Goal: Task Accomplishment & Management: Manage account settings

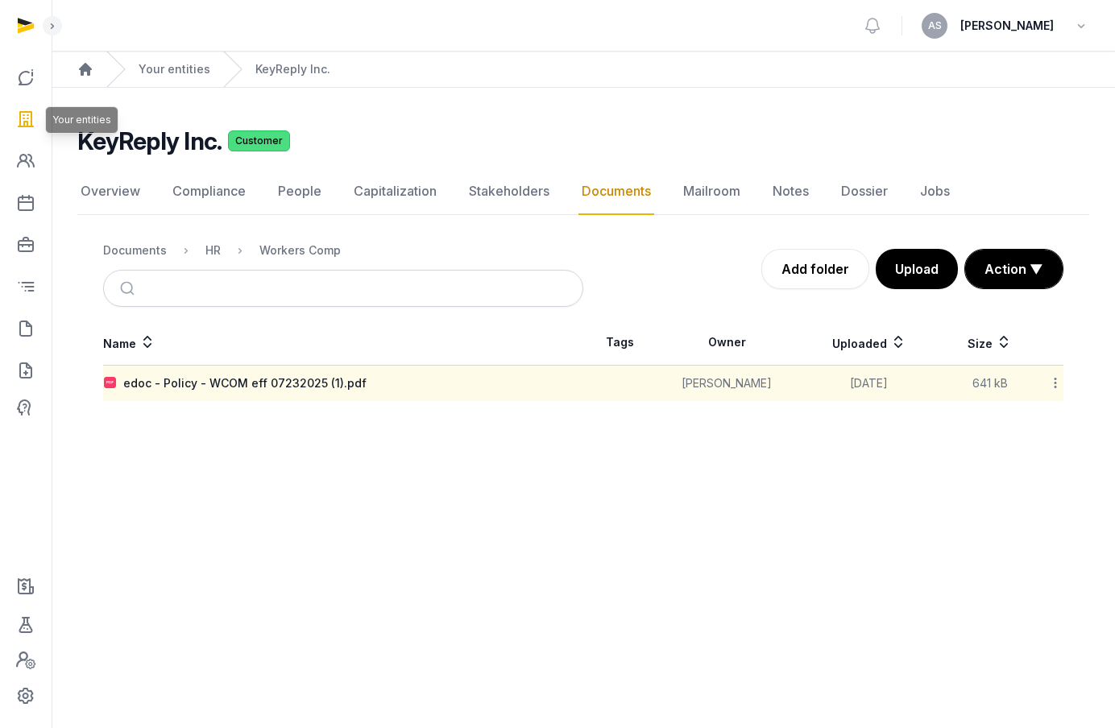
click at [28, 115] on icon at bounding box center [25, 119] width 19 height 26
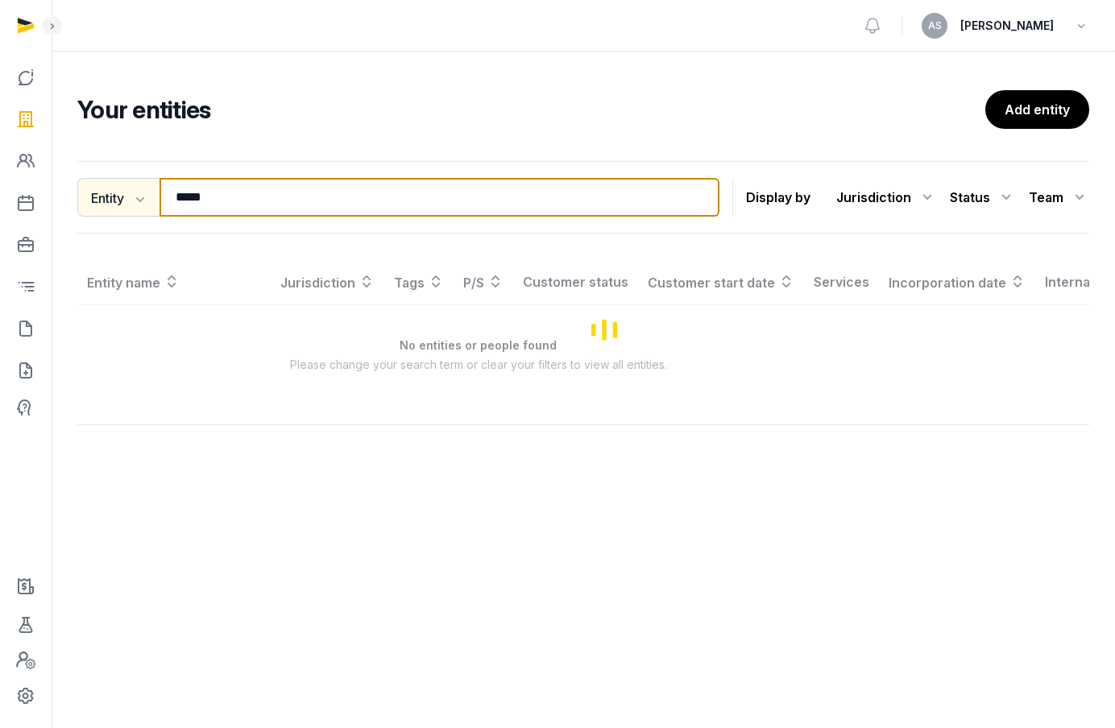
drag, startPoint x: 248, startPoint y: 202, endPoint x: 139, endPoint y: 201, distance: 109.6
click at [139, 201] on div "Entity Entity People Tags Services ***** Search" at bounding box center [398, 197] width 642 height 39
type input "*****"
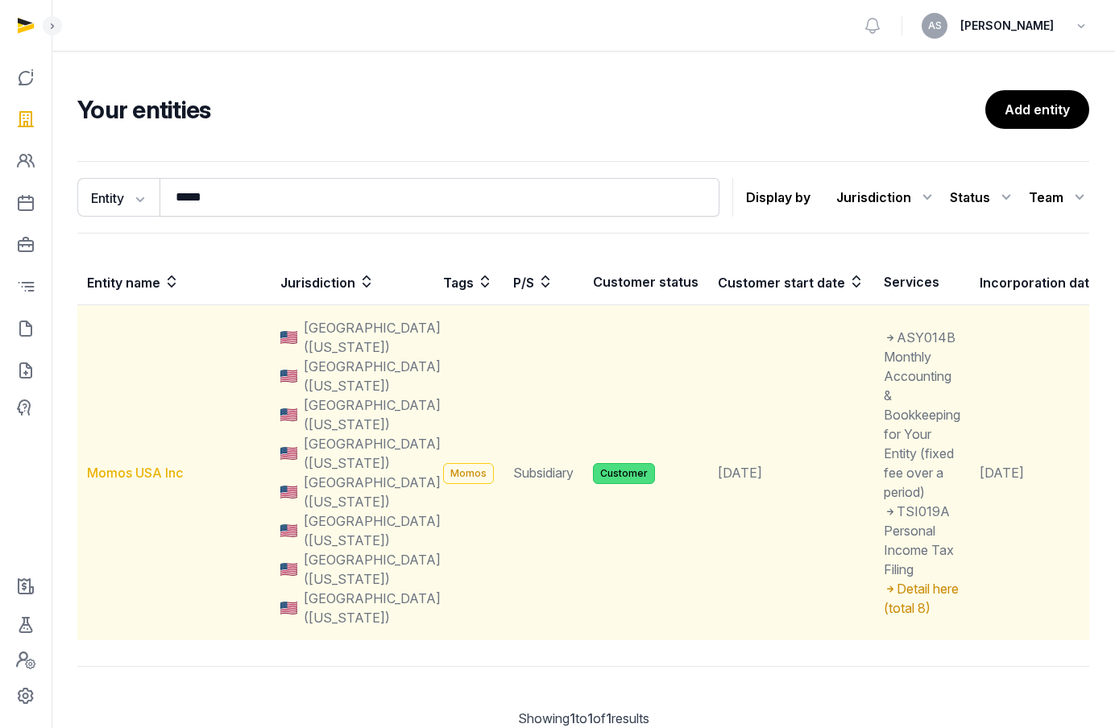
click at [120, 473] on link "Momos USA Inc" at bounding box center [135, 473] width 96 height 16
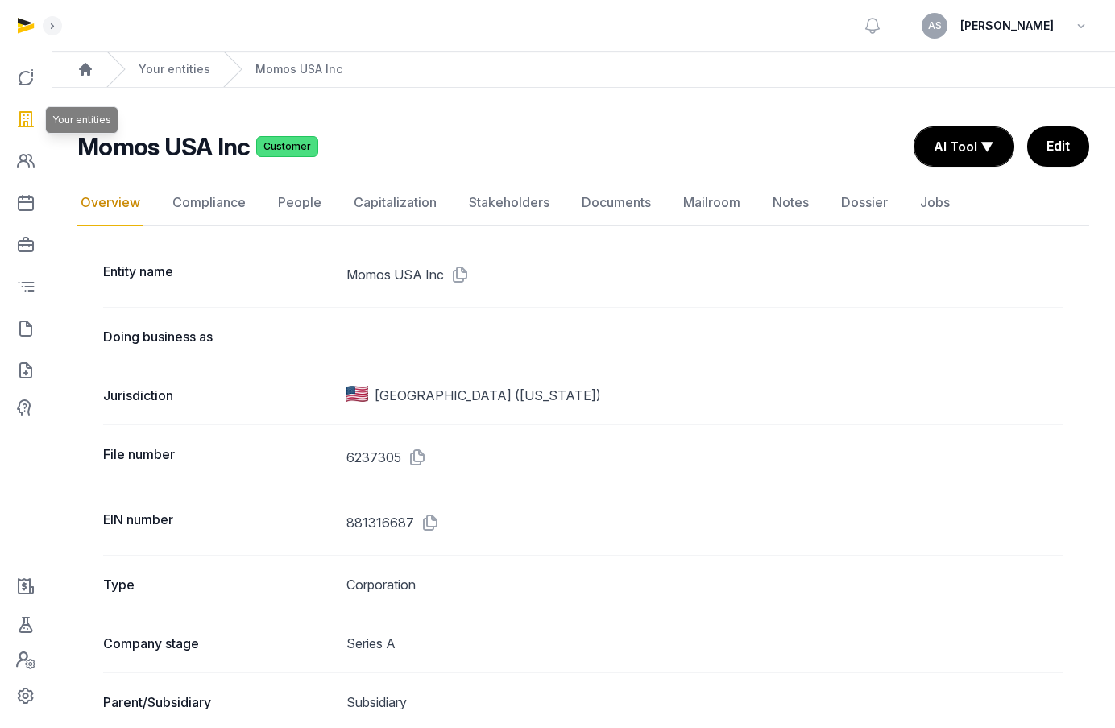
click at [30, 116] on icon at bounding box center [25, 119] width 19 height 26
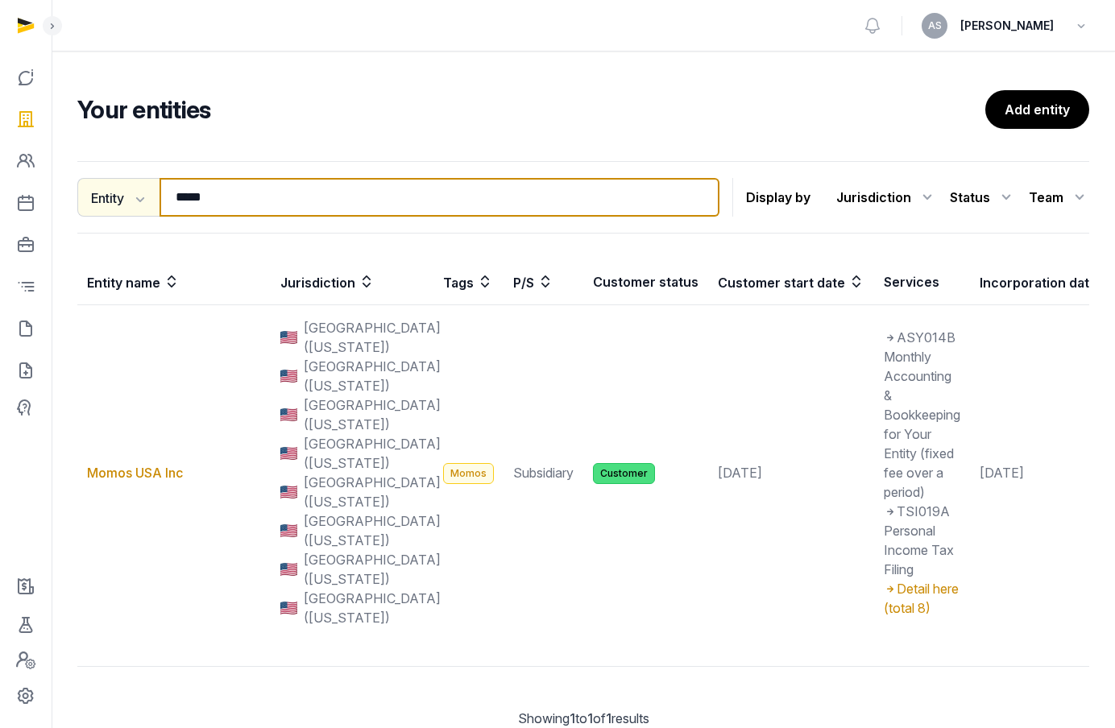
drag, startPoint x: 247, startPoint y: 196, endPoint x: 118, endPoint y: 197, distance: 129.7
click at [118, 196] on div "Entity Entity People Tags Services ***** Search" at bounding box center [398, 197] width 642 height 39
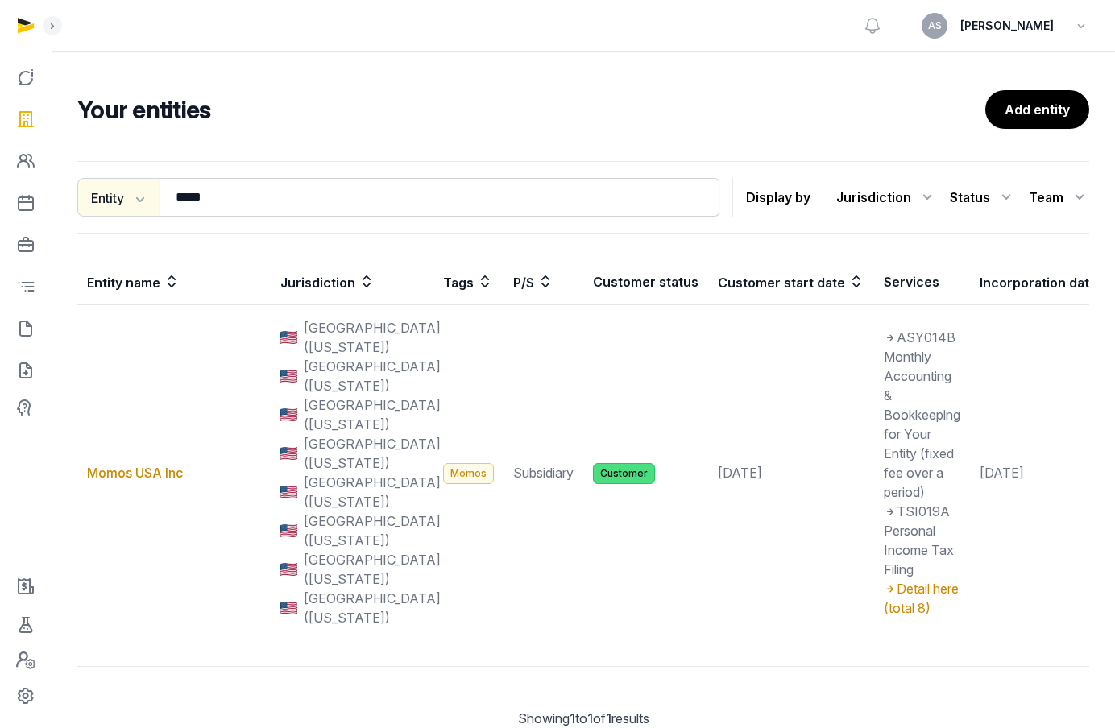
click at [118, 197] on button "Entity" at bounding box center [118, 197] width 82 height 39
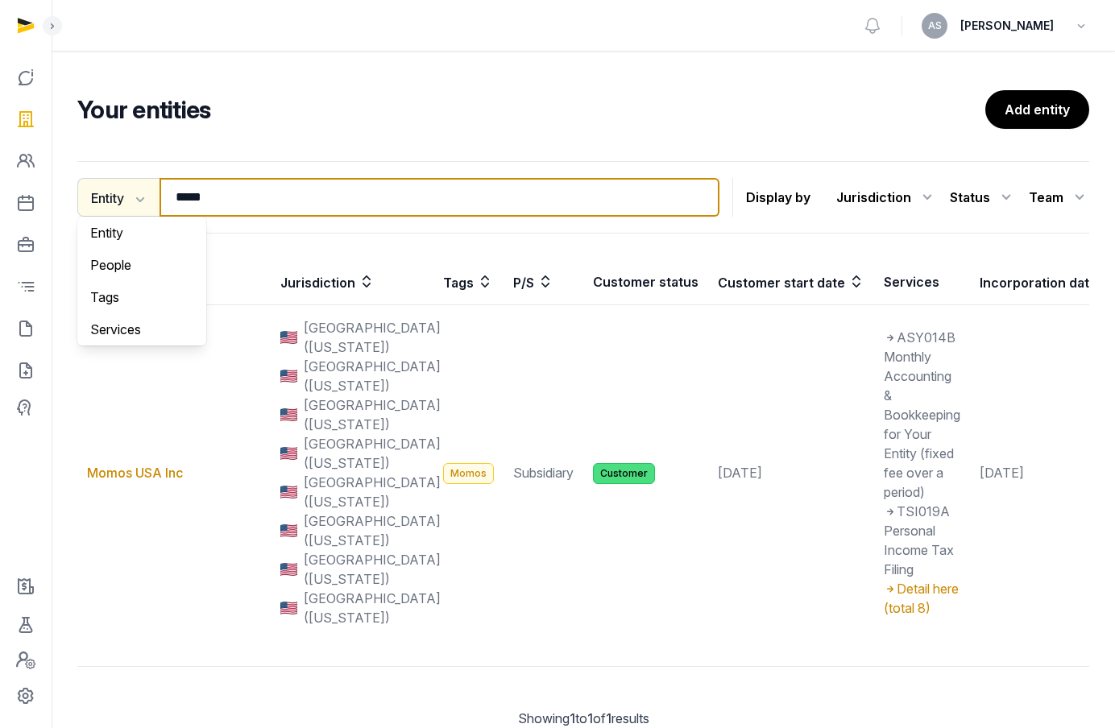
drag, startPoint x: 249, startPoint y: 196, endPoint x: 136, endPoint y: 197, distance: 112.8
click at [136, 197] on div "Entity Entity People Tags Services ***** Search" at bounding box center [398, 197] width 642 height 39
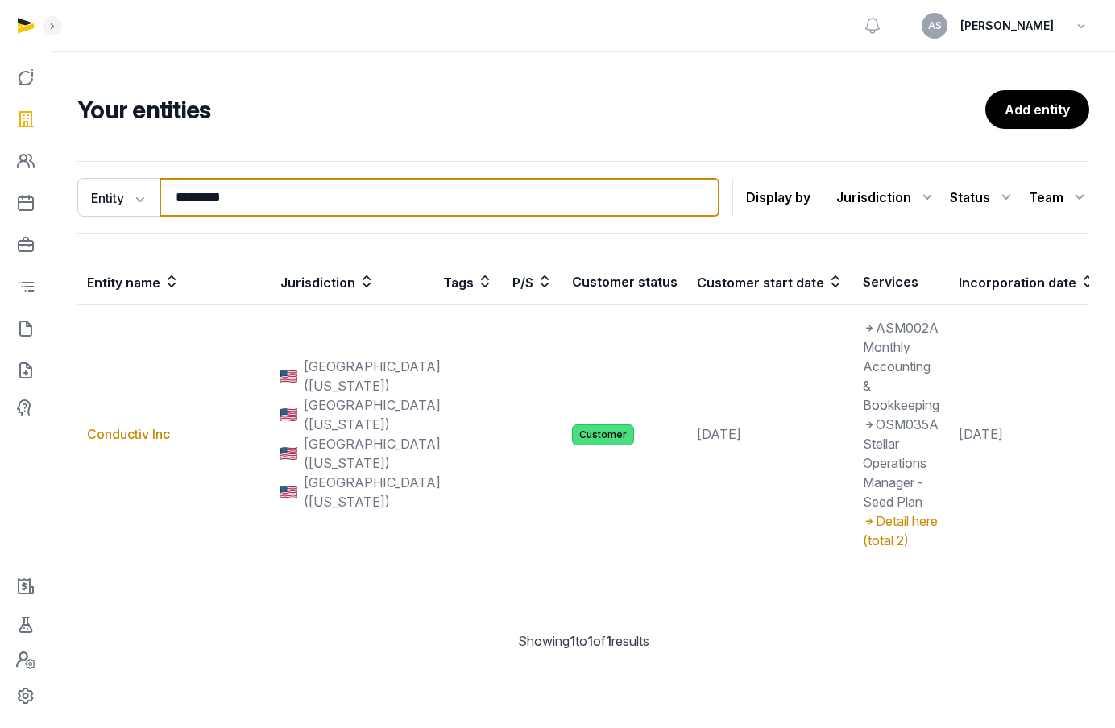
type input "*********"
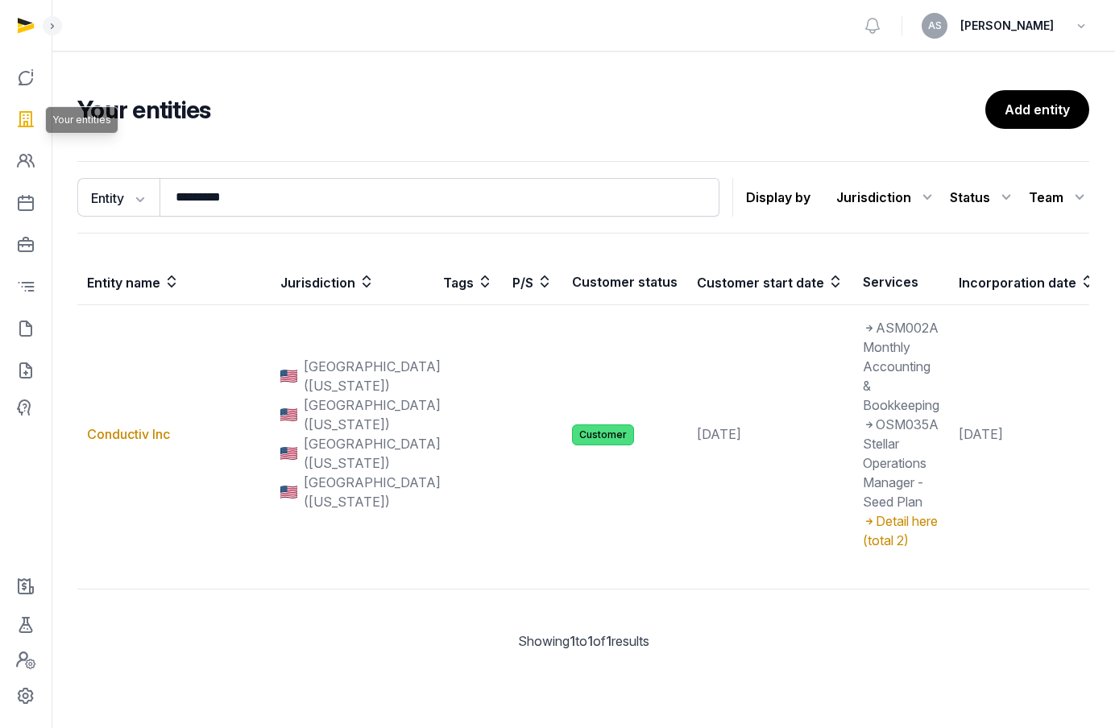
click at [27, 122] on icon at bounding box center [25, 119] width 19 height 26
click at [34, 119] on icon at bounding box center [25, 119] width 19 height 26
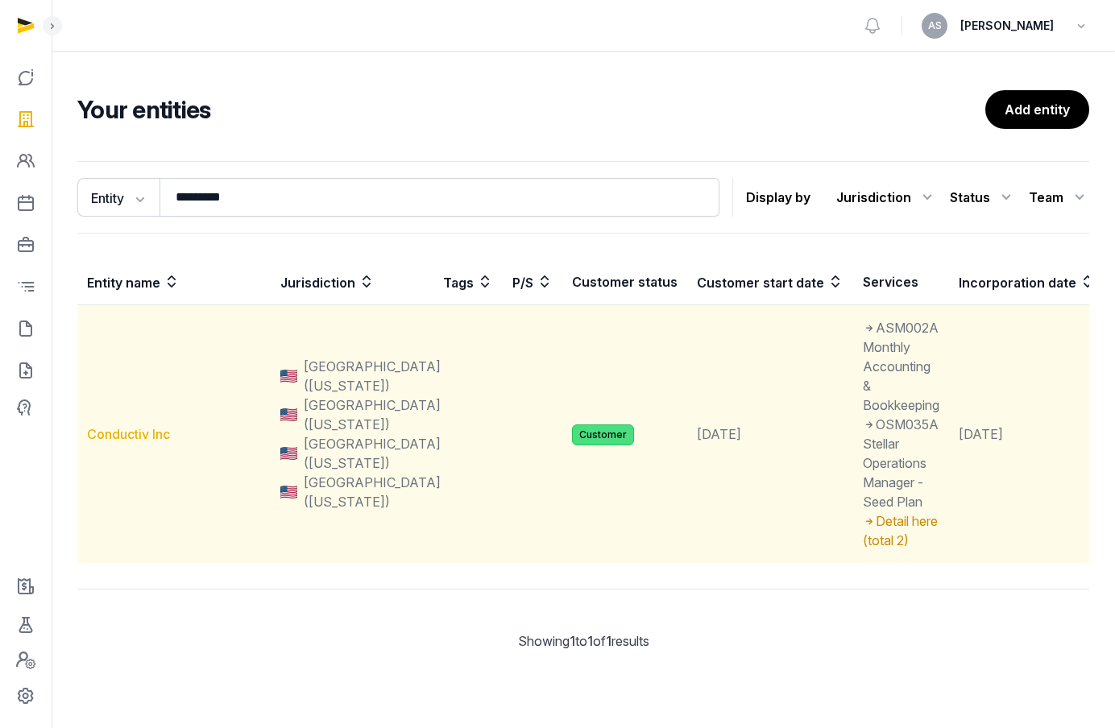
click at [132, 439] on link "Conductiv Inc" at bounding box center [128, 434] width 83 height 16
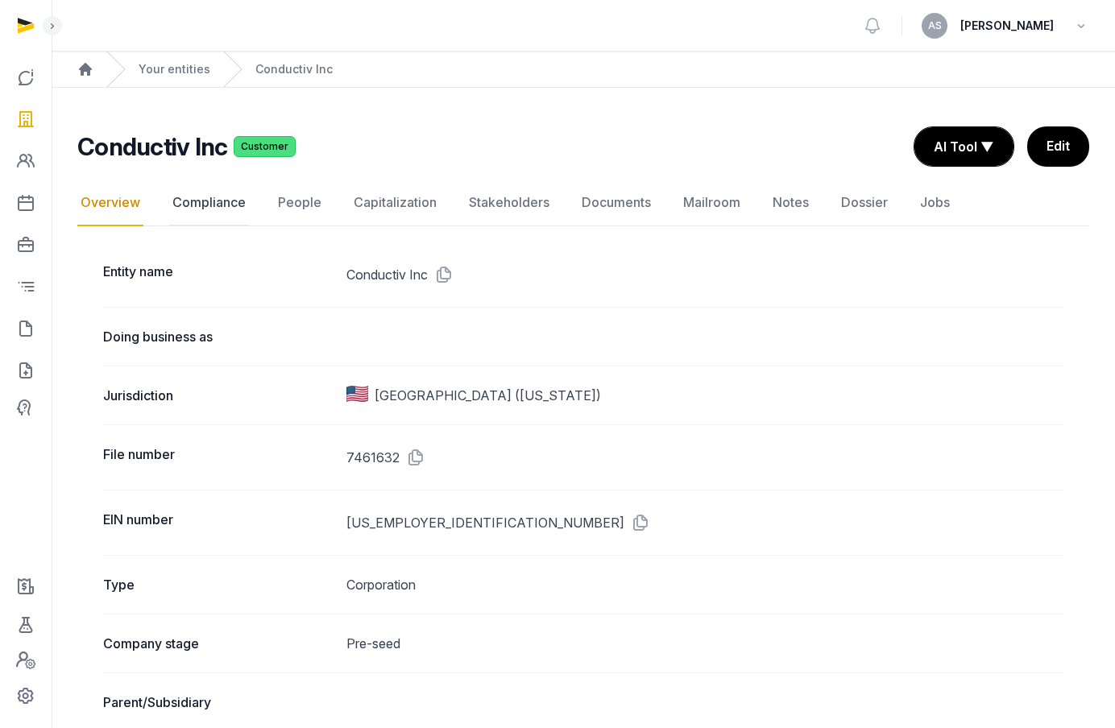
click at [230, 202] on link "Compliance" at bounding box center [209, 203] width 80 height 47
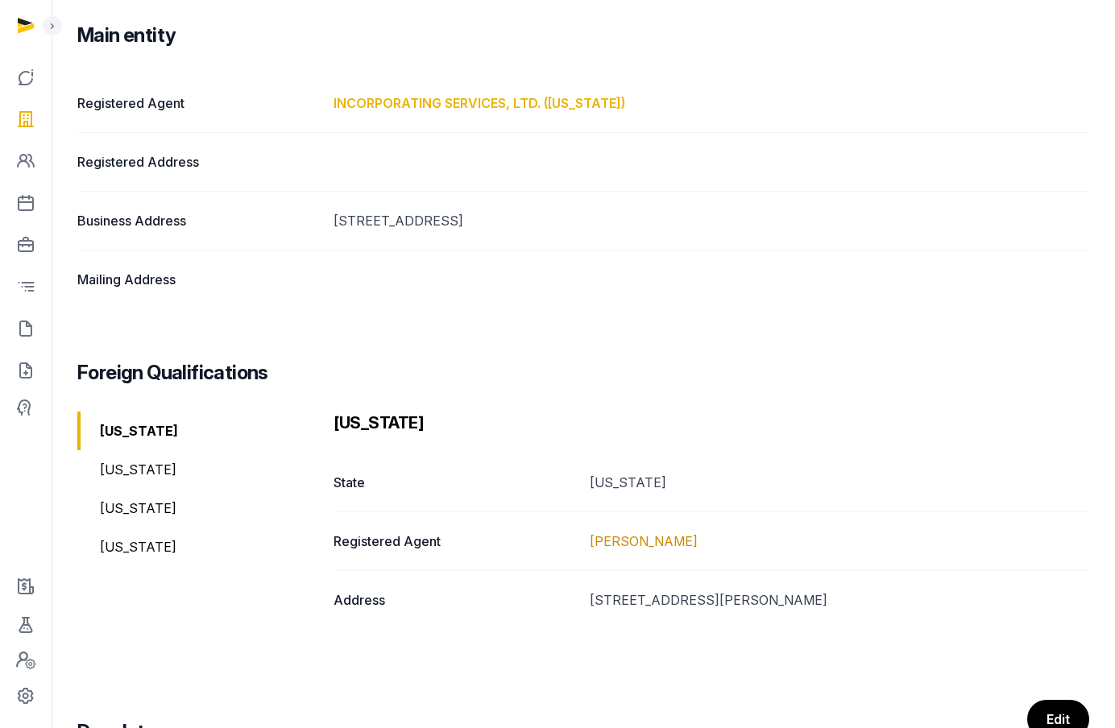
scroll to position [225, 0]
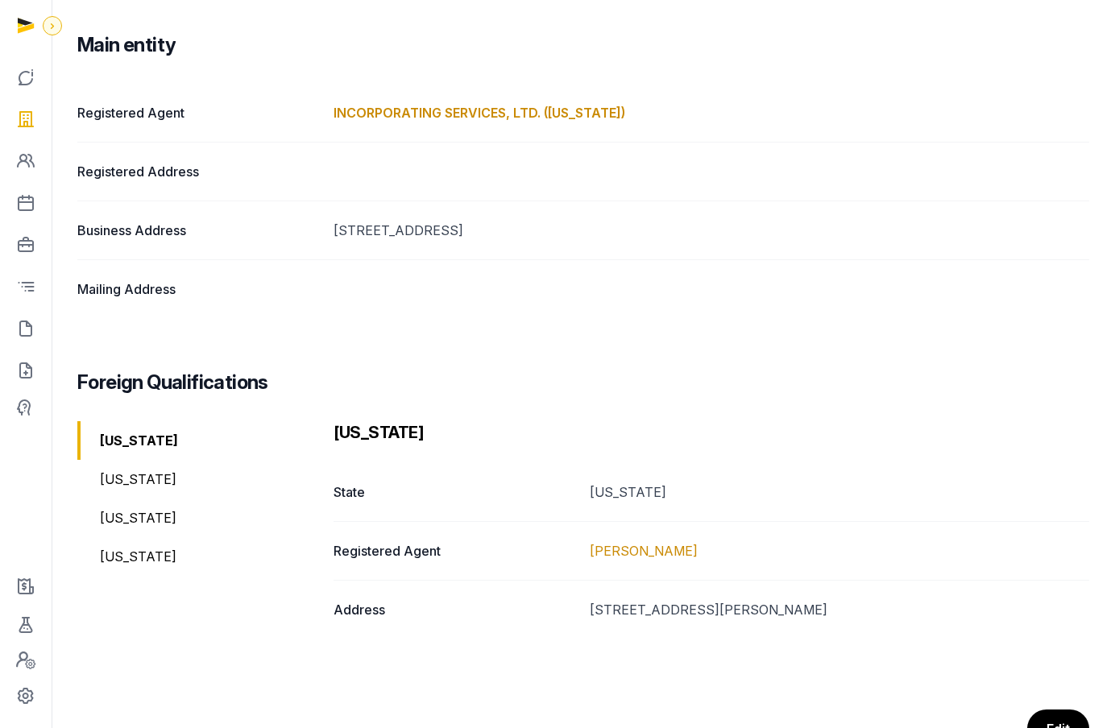
click at [54, 27] on icon at bounding box center [52, 25] width 13 height 19
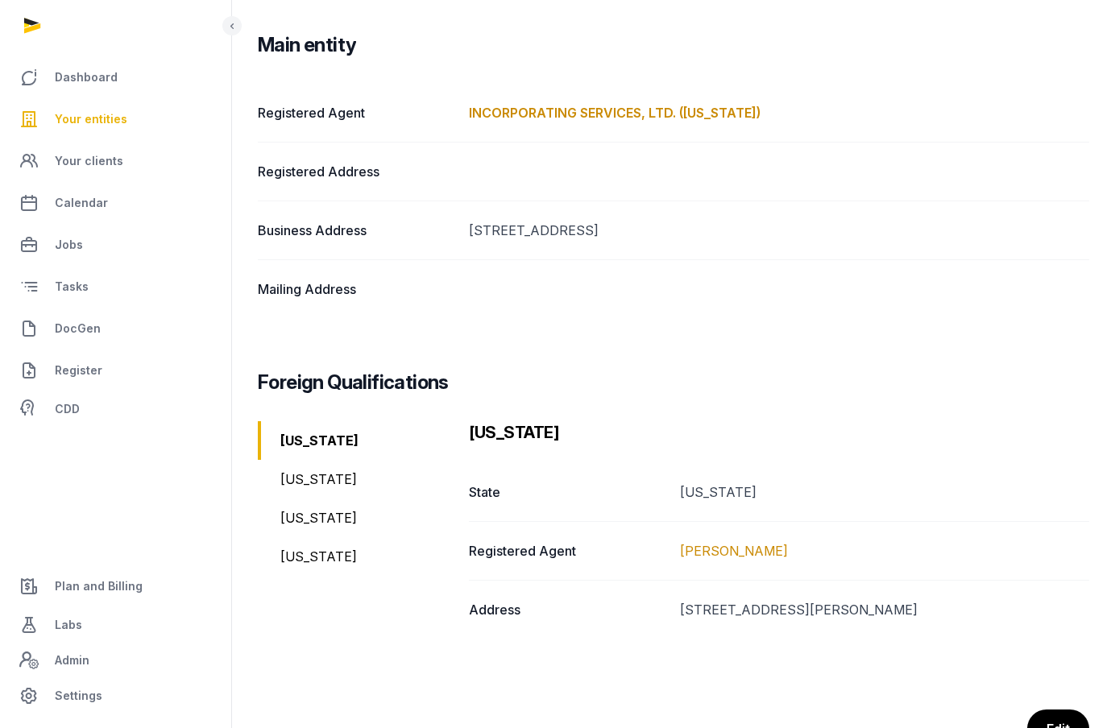
click at [105, 122] on span "Your entities" at bounding box center [91, 119] width 72 height 19
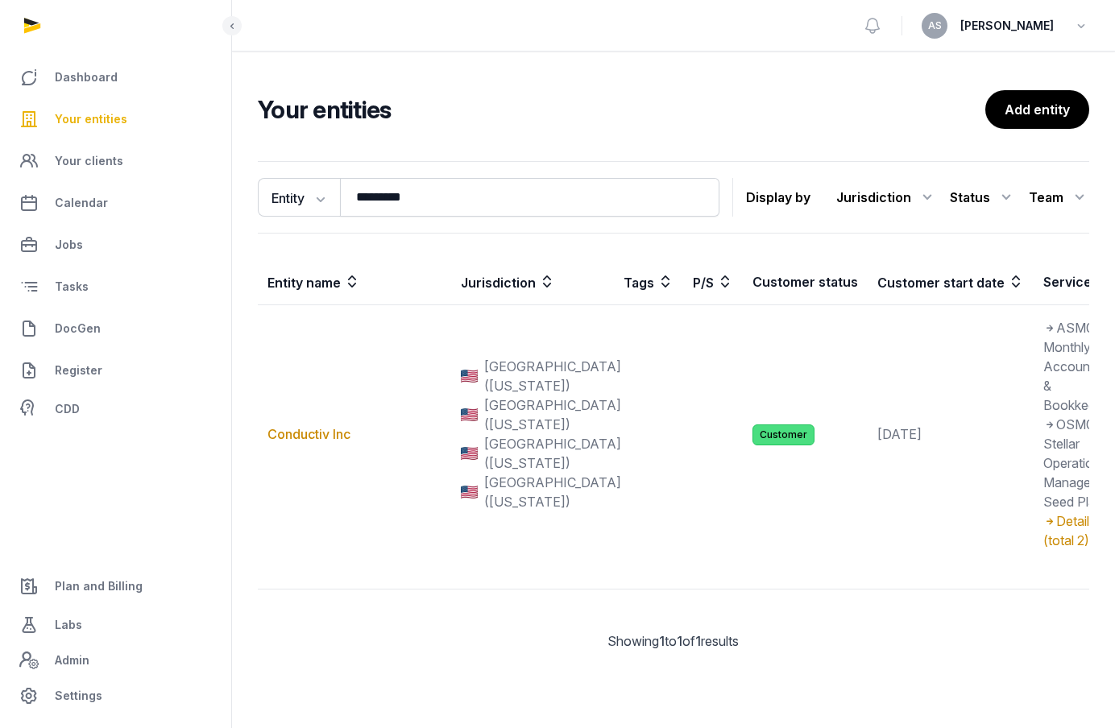
drag, startPoint x: 453, startPoint y: 222, endPoint x: 412, endPoint y: 208, distance: 43.6
click at [412, 208] on div "Entity Entity People Tags Services ********* Search Display by Jurisdiction All…" at bounding box center [673, 197] width 831 height 72
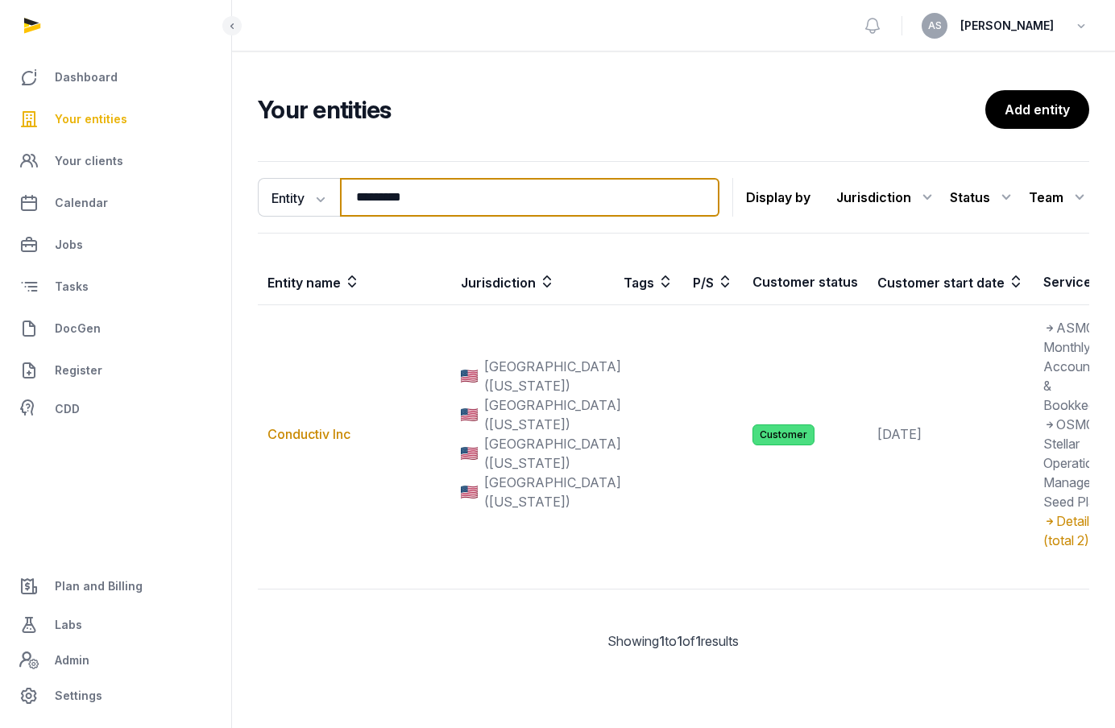
click at [450, 209] on input "*********" at bounding box center [529, 197] width 379 height 39
drag, startPoint x: 449, startPoint y: 201, endPoint x: 368, endPoint y: 201, distance: 80.6
click at [368, 201] on input "*********" at bounding box center [529, 197] width 379 height 39
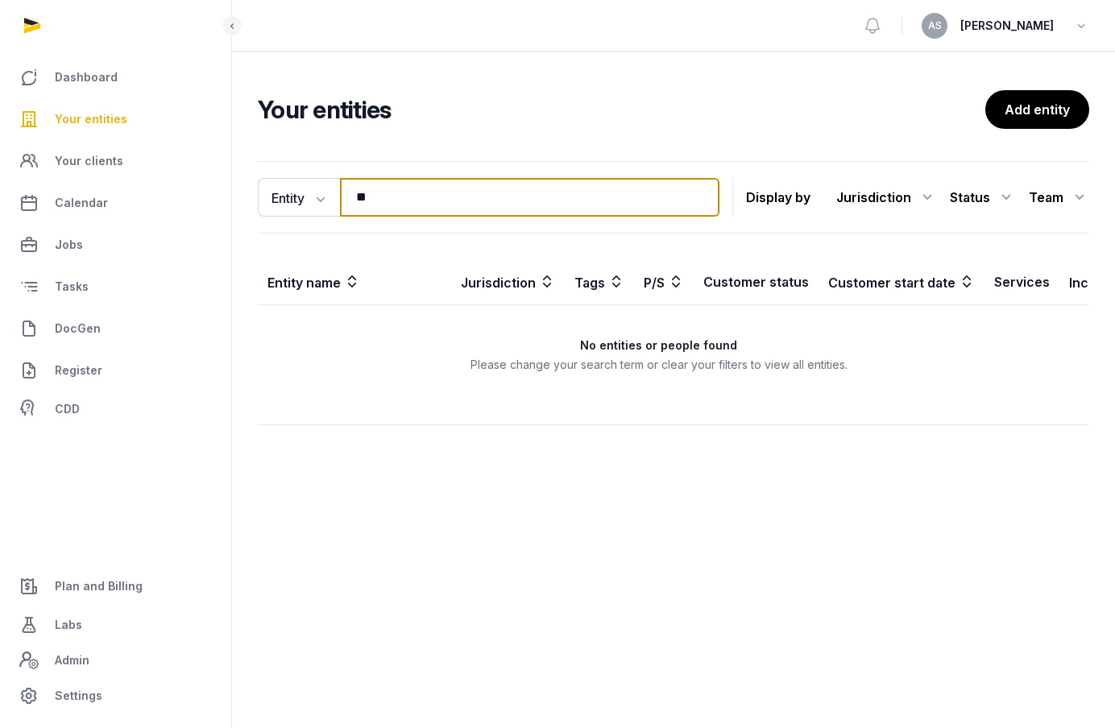
type input "*"
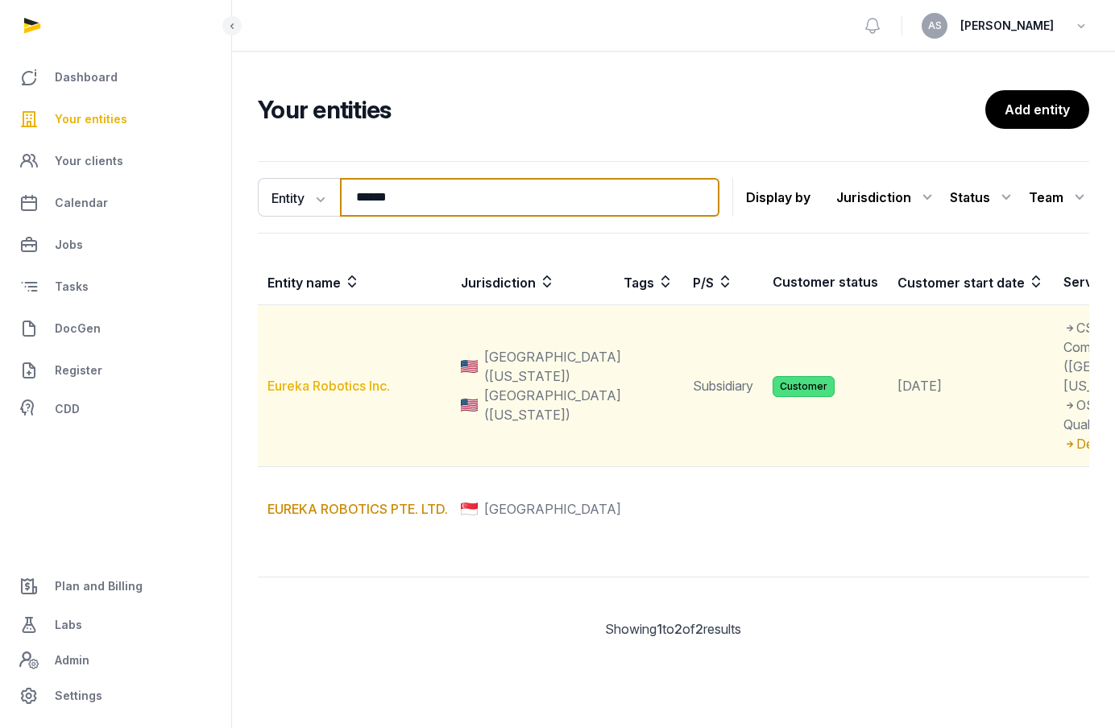
type input "******"
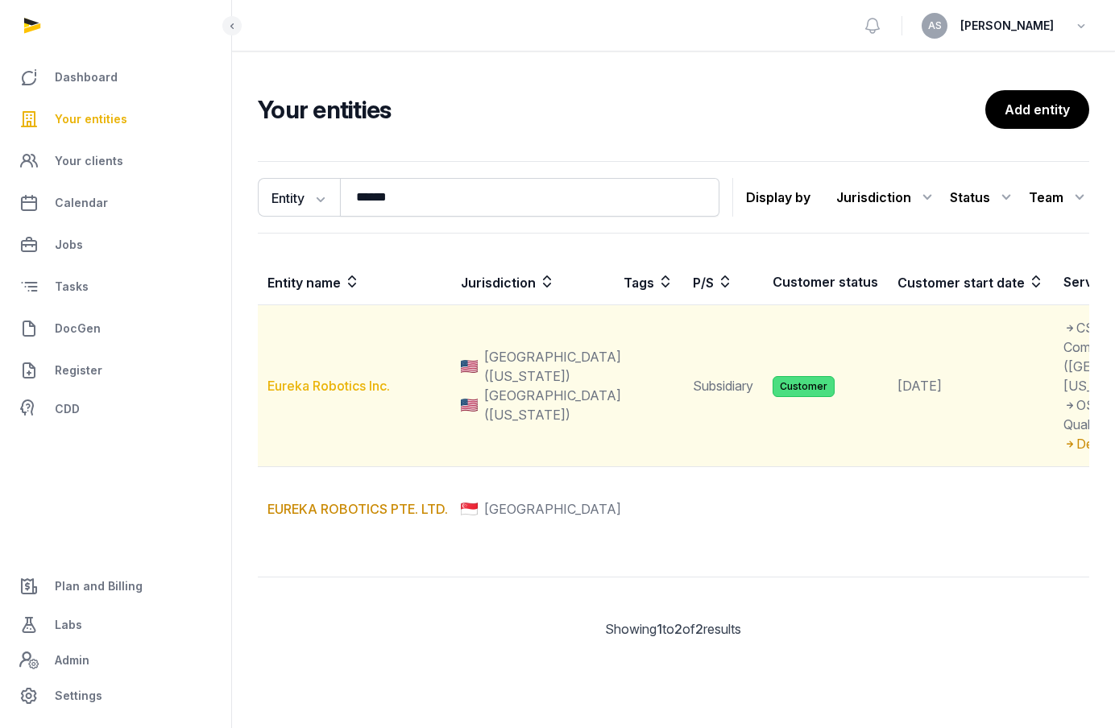
click at [344, 394] on link "Eureka Robotics Inc." at bounding box center [328, 386] width 122 height 16
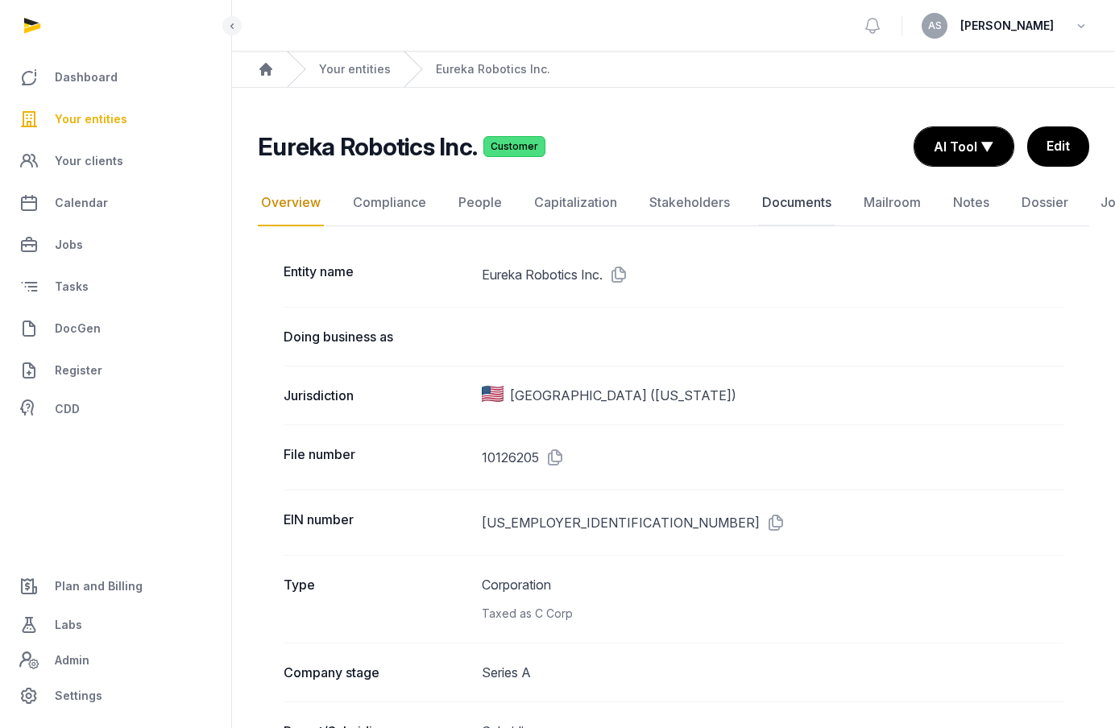
click at [810, 208] on link "Documents" at bounding box center [797, 203] width 76 height 47
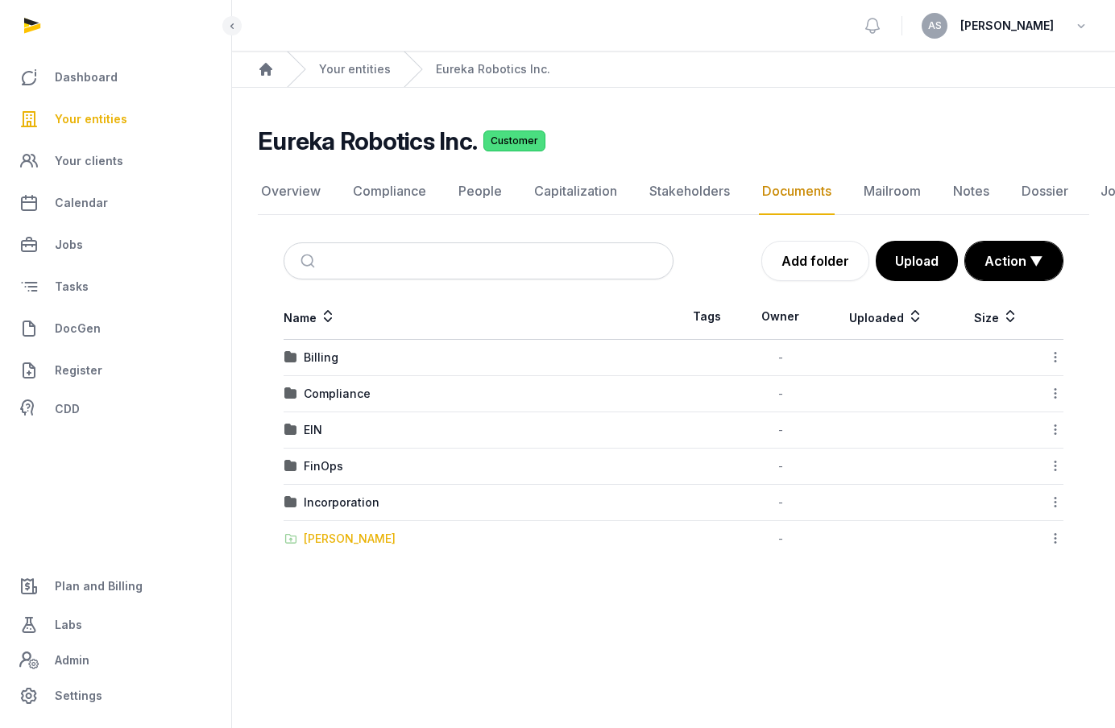
click at [367, 545] on div "Shared Folder" at bounding box center [350, 539] width 92 height 16
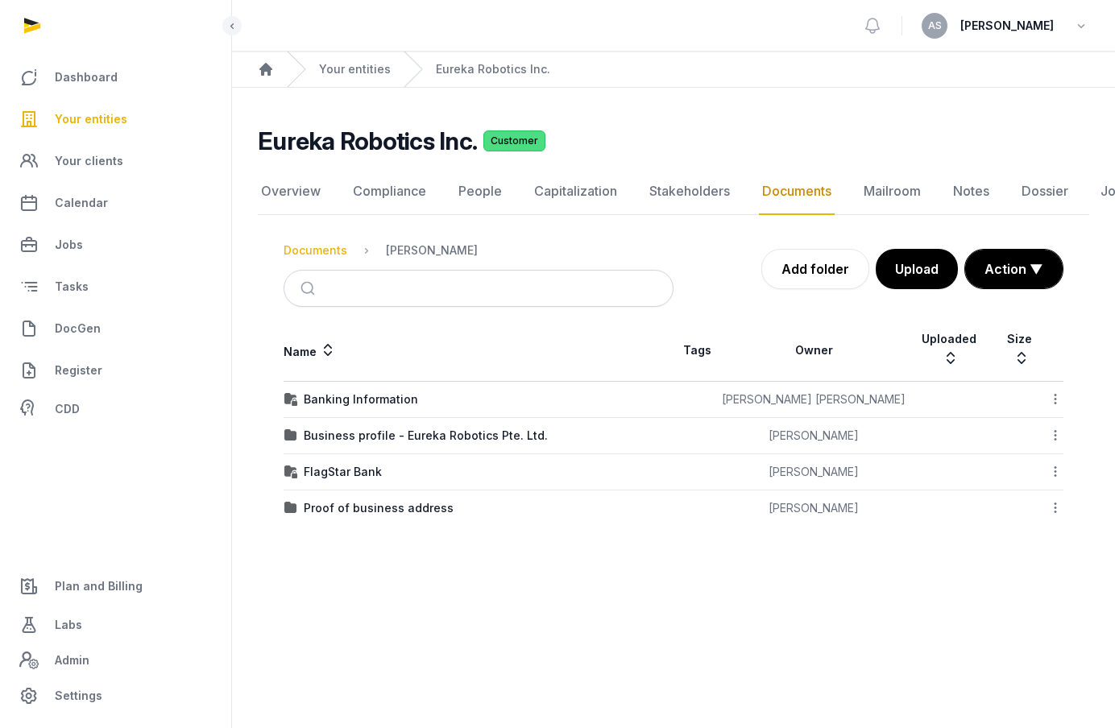
click at [334, 251] on div "Documents" at bounding box center [316, 250] width 64 height 16
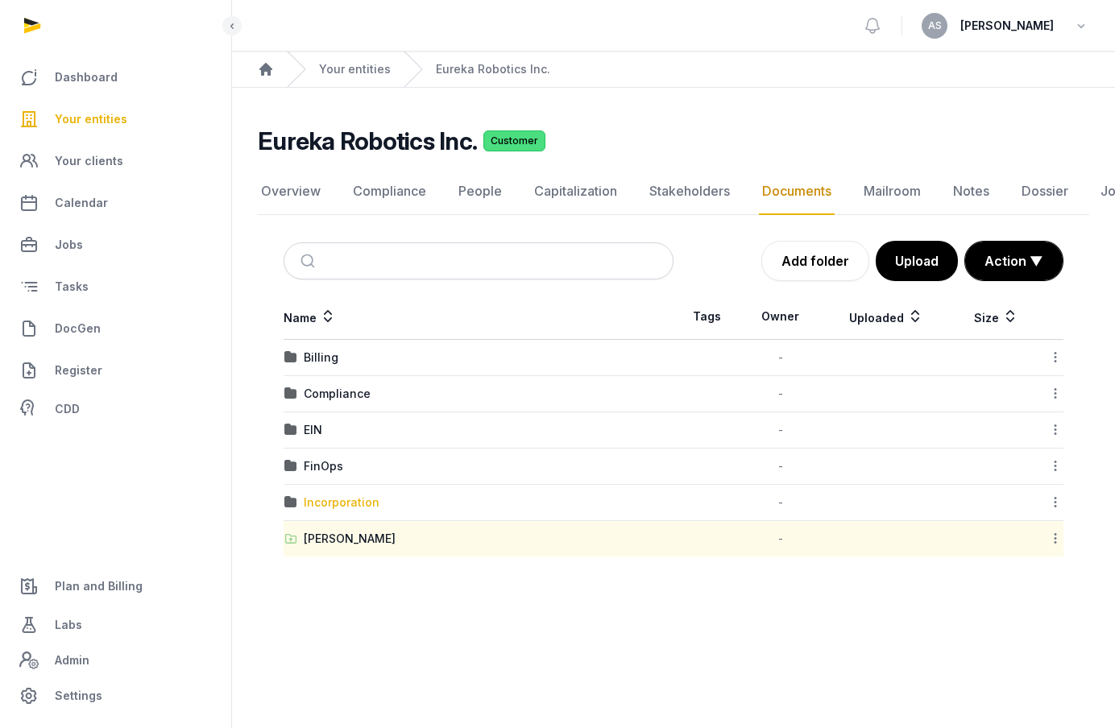
click at [346, 496] on div "Incorporation" at bounding box center [342, 503] width 76 height 16
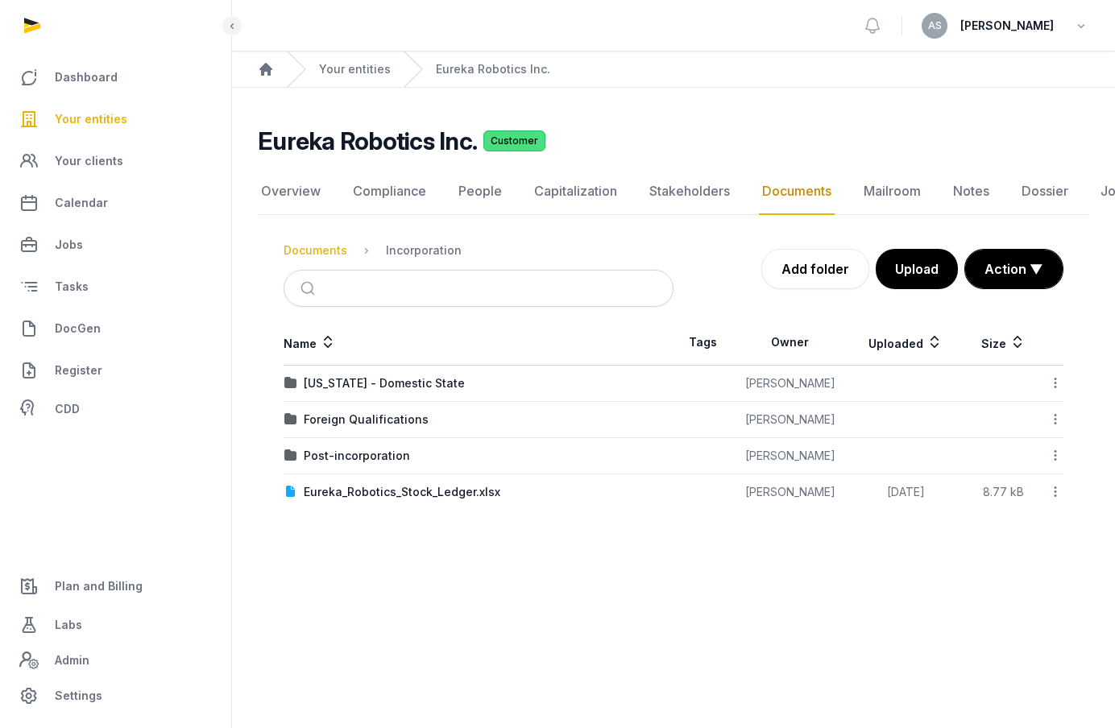
click at [336, 257] on div "Documents" at bounding box center [316, 250] width 64 height 16
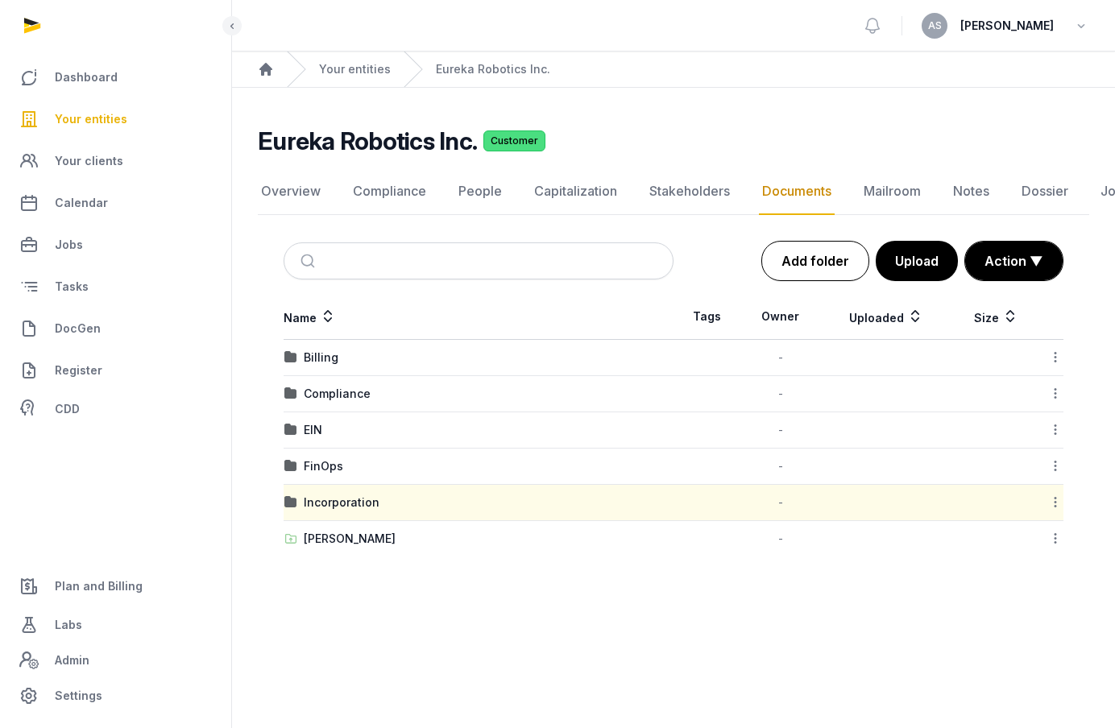
click at [824, 266] on link "Add folder" at bounding box center [815, 261] width 108 height 40
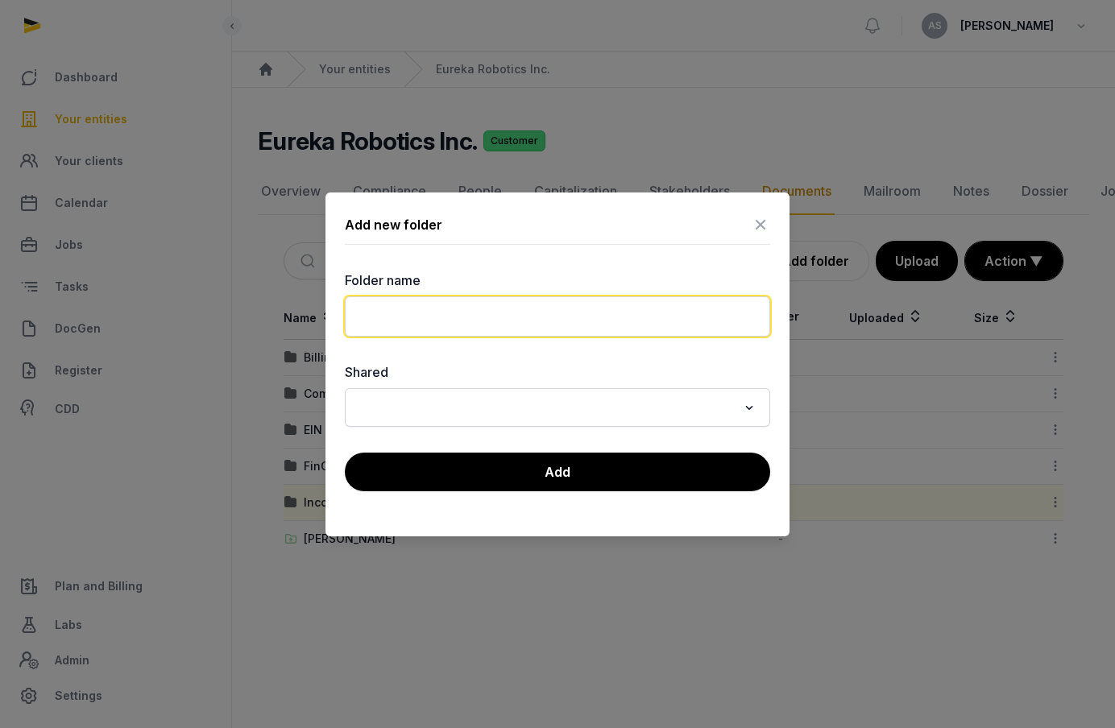
click at [609, 318] on input "text" at bounding box center [557, 316] width 425 height 40
type input "*********"
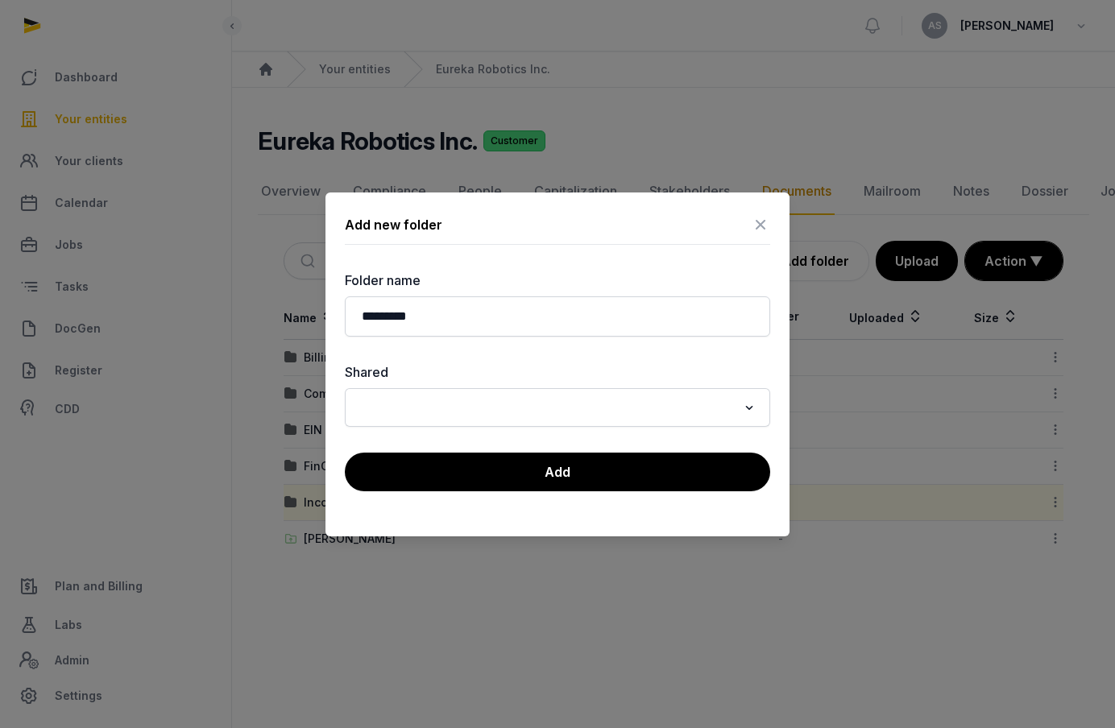
click at [579, 388] on div "Loading..." at bounding box center [557, 407] width 425 height 39
click at [574, 408] on input "Search for option" at bounding box center [545, 407] width 383 height 23
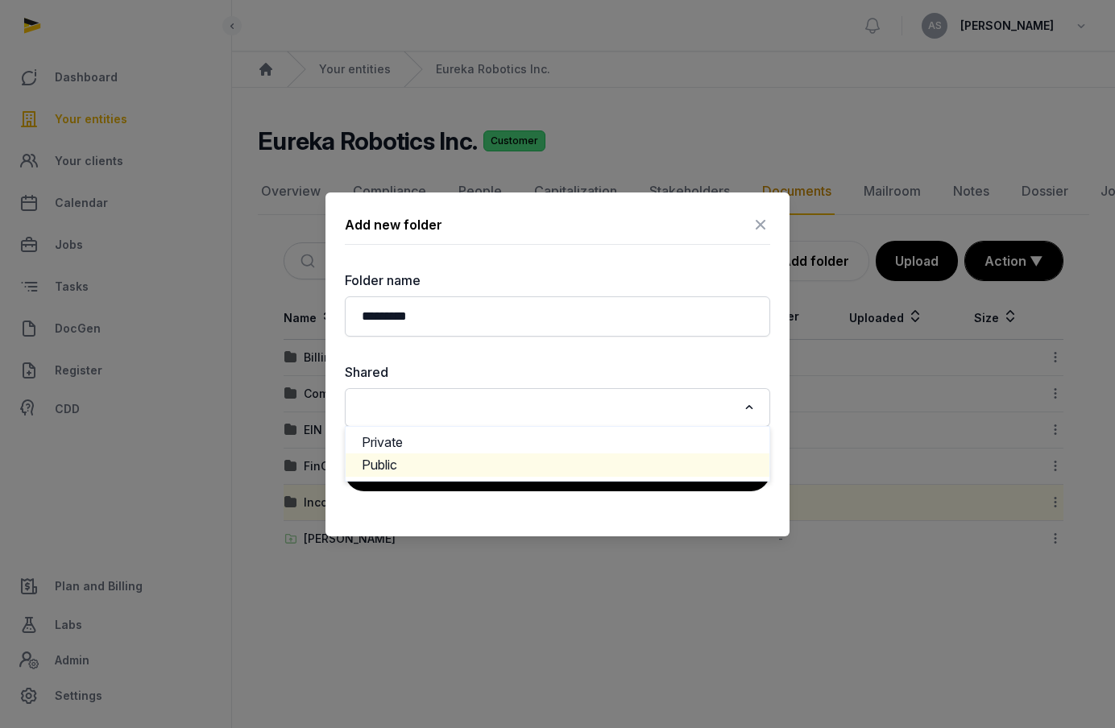
click at [558, 464] on li "Public" at bounding box center [558, 465] width 424 height 23
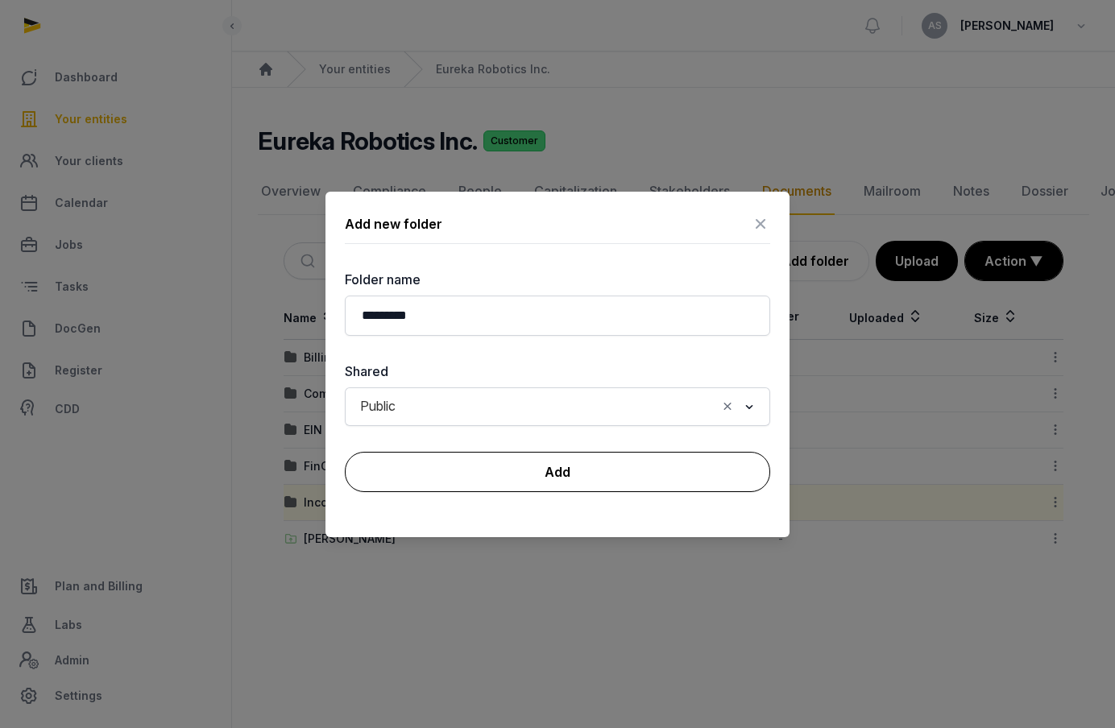
click at [569, 471] on button "Add" at bounding box center [557, 472] width 425 height 40
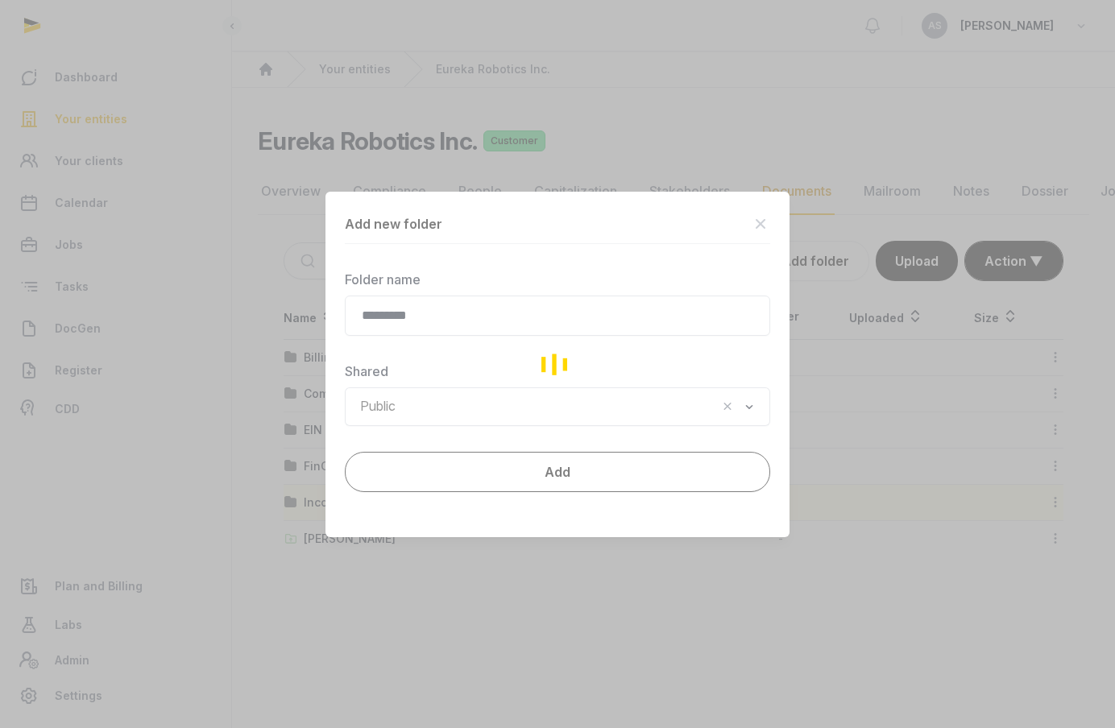
click at [569, 471] on div "FinOps" at bounding box center [478, 466] width 388 height 16
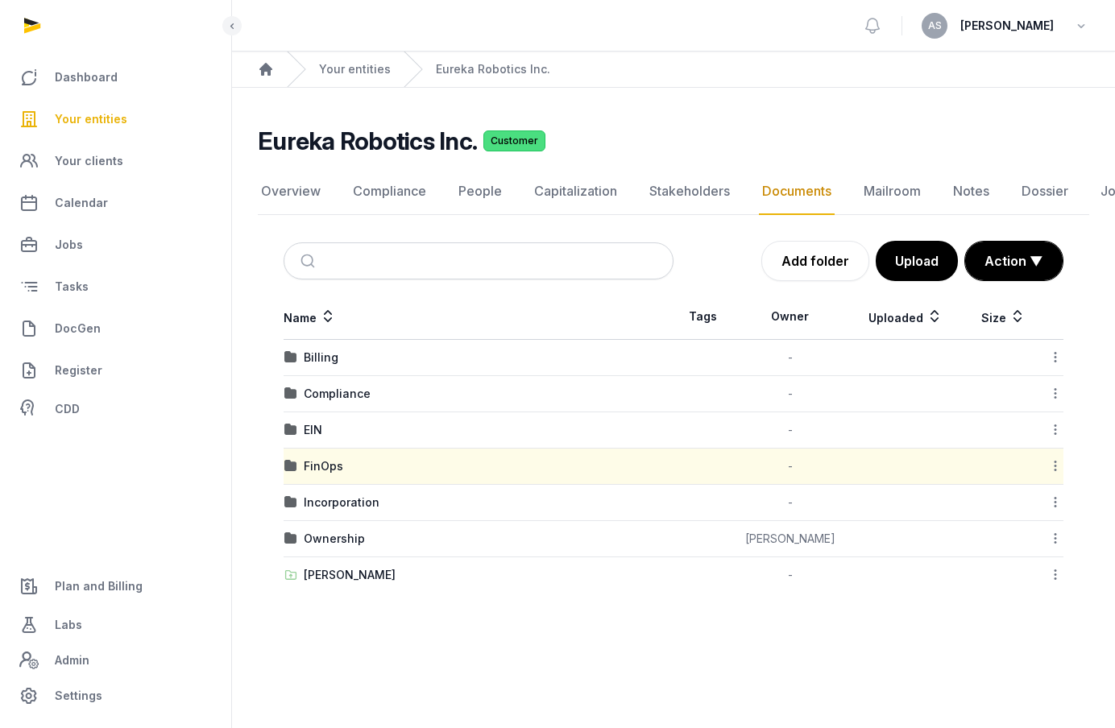
click at [416, 316] on th "Name" at bounding box center [479, 317] width 390 height 46
click at [1060, 535] on icon at bounding box center [1055, 538] width 14 height 17
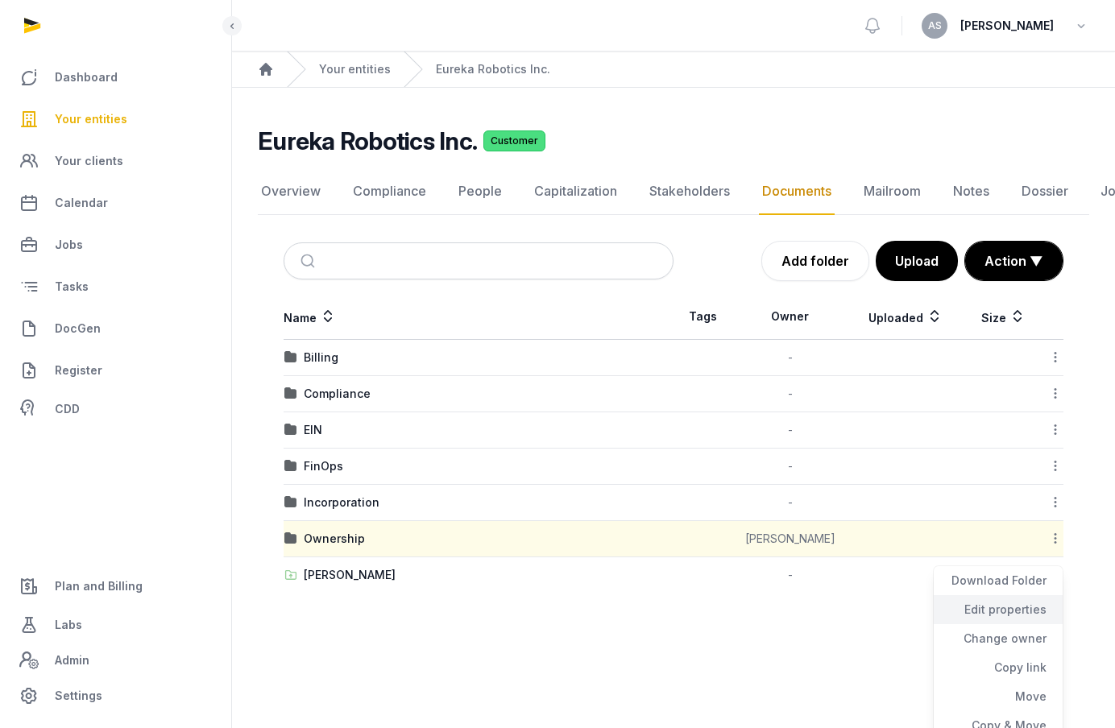
click at [1028, 624] on div "Edit properties" at bounding box center [998, 638] width 129 height 29
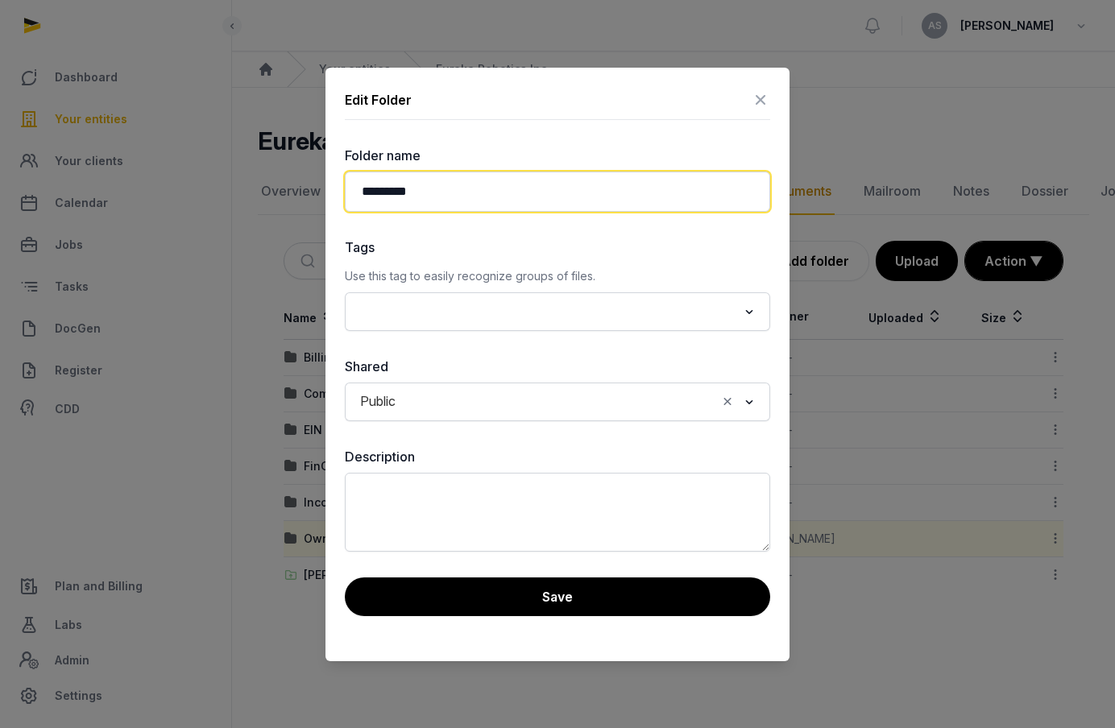
click at [643, 195] on input "*********" at bounding box center [557, 192] width 425 height 40
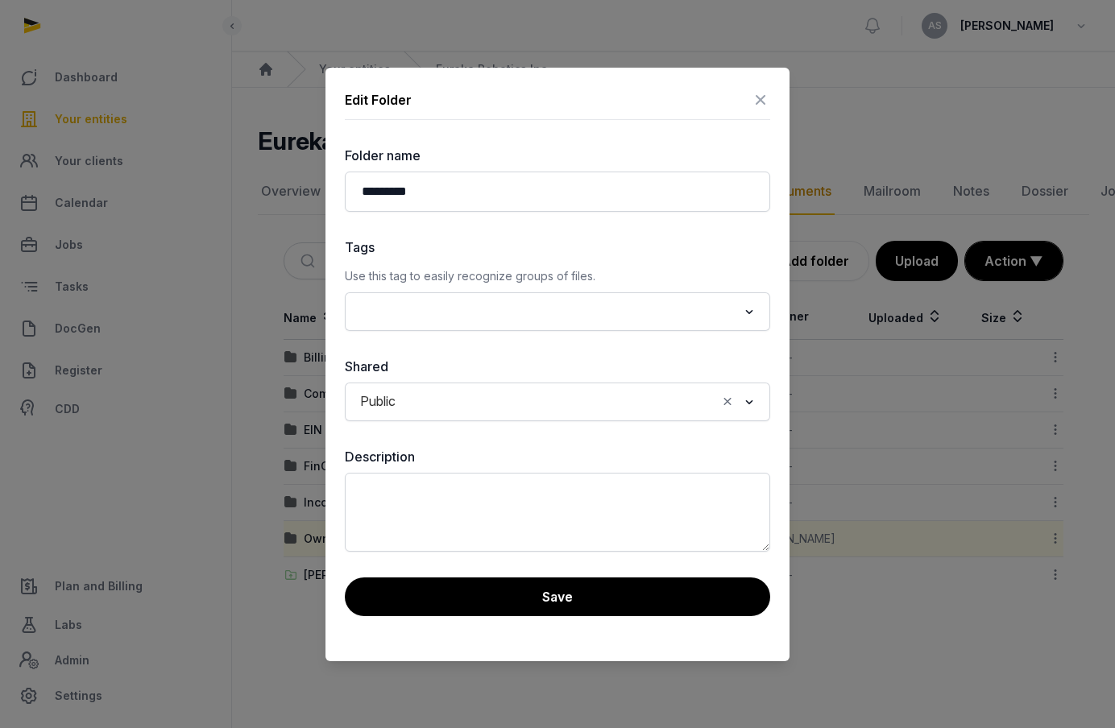
click at [582, 164] on label "Folder name" at bounding box center [557, 155] width 425 height 19
click at [746, 396] on icon "Search for option" at bounding box center [749, 401] width 16 height 19
click at [639, 353] on div "Folder name ********* Tags Use this tag to easily recognize groups of files. Lo…" at bounding box center [557, 349] width 425 height 406
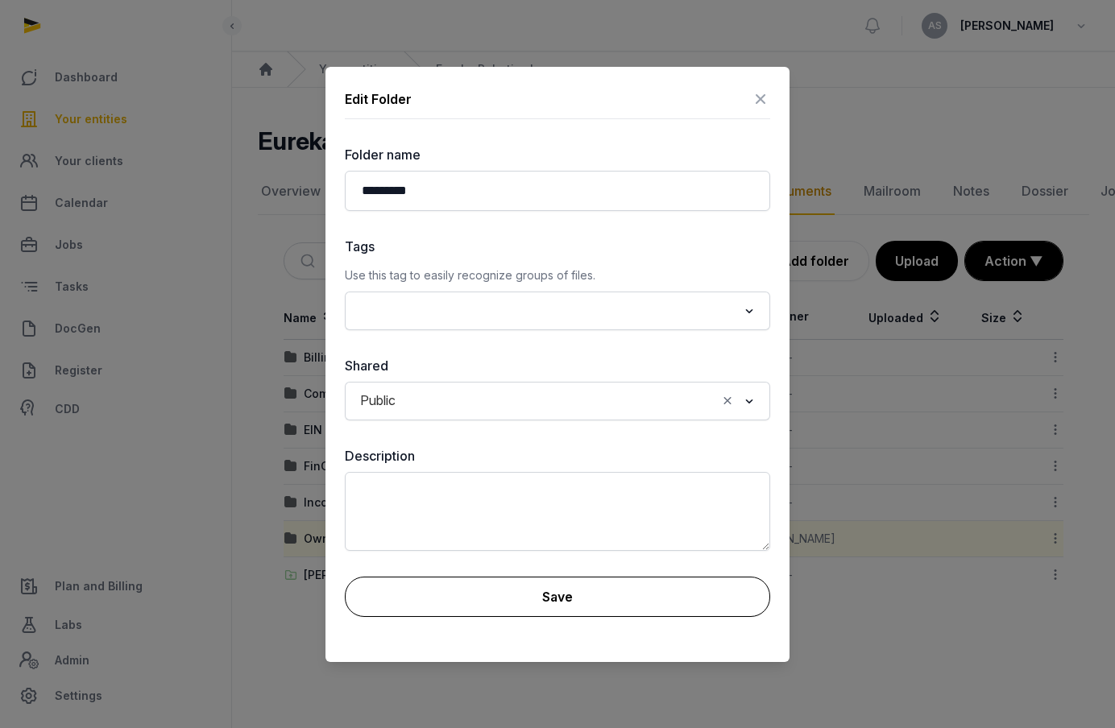
click at [531, 607] on button "Save" at bounding box center [557, 597] width 425 height 40
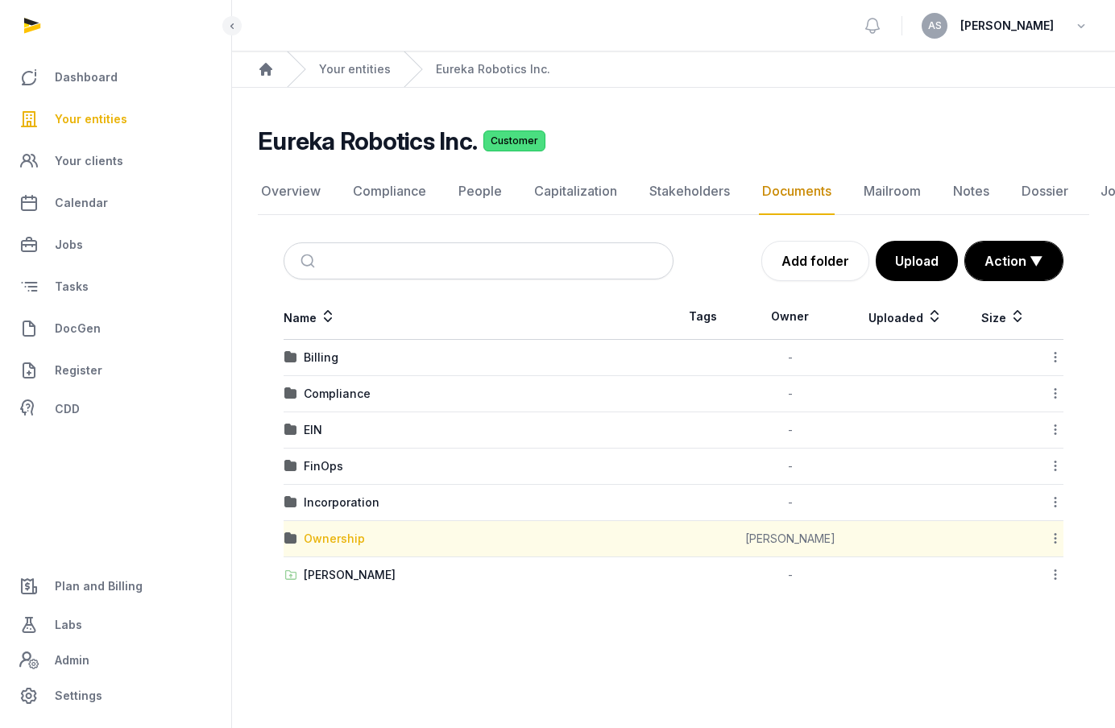
click at [317, 537] on div "Ownership" at bounding box center [334, 539] width 61 height 16
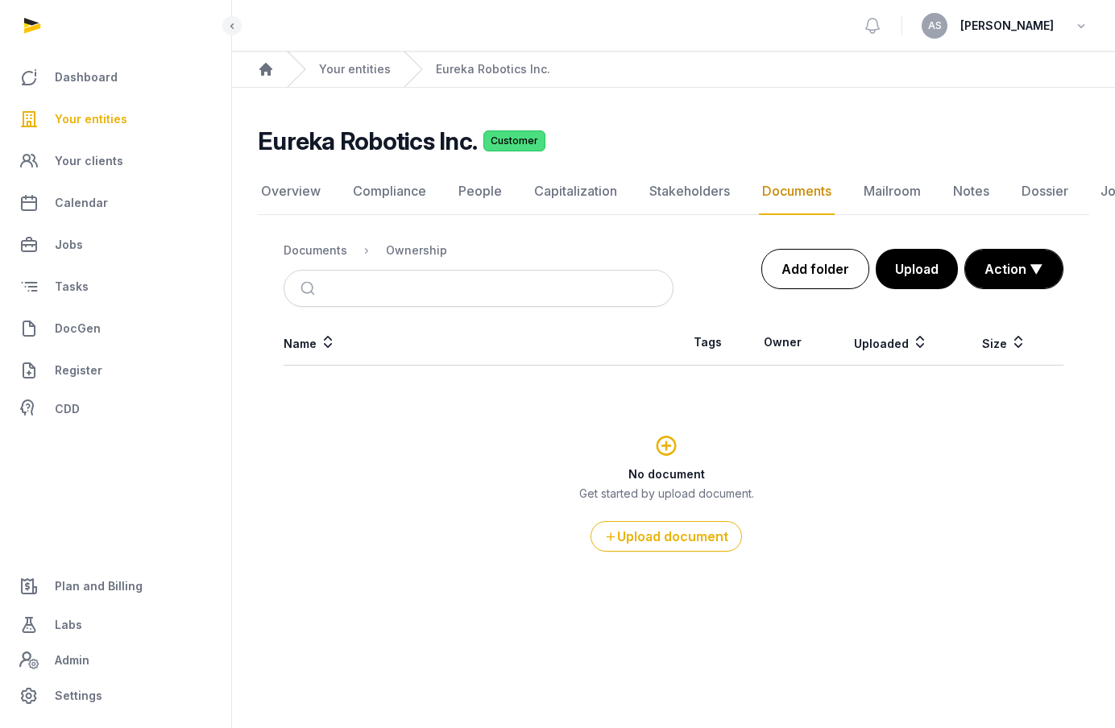
click at [815, 250] on link "Add folder" at bounding box center [815, 269] width 108 height 40
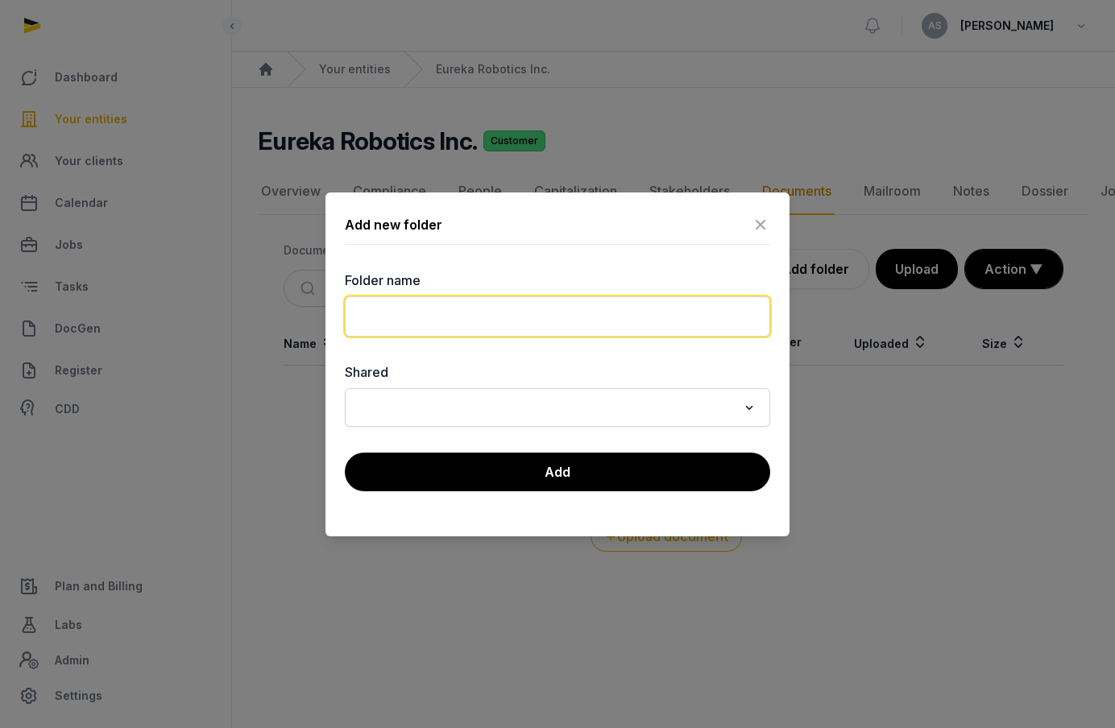
click at [538, 313] on input "text" at bounding box center [557, 316] width 425 height 40
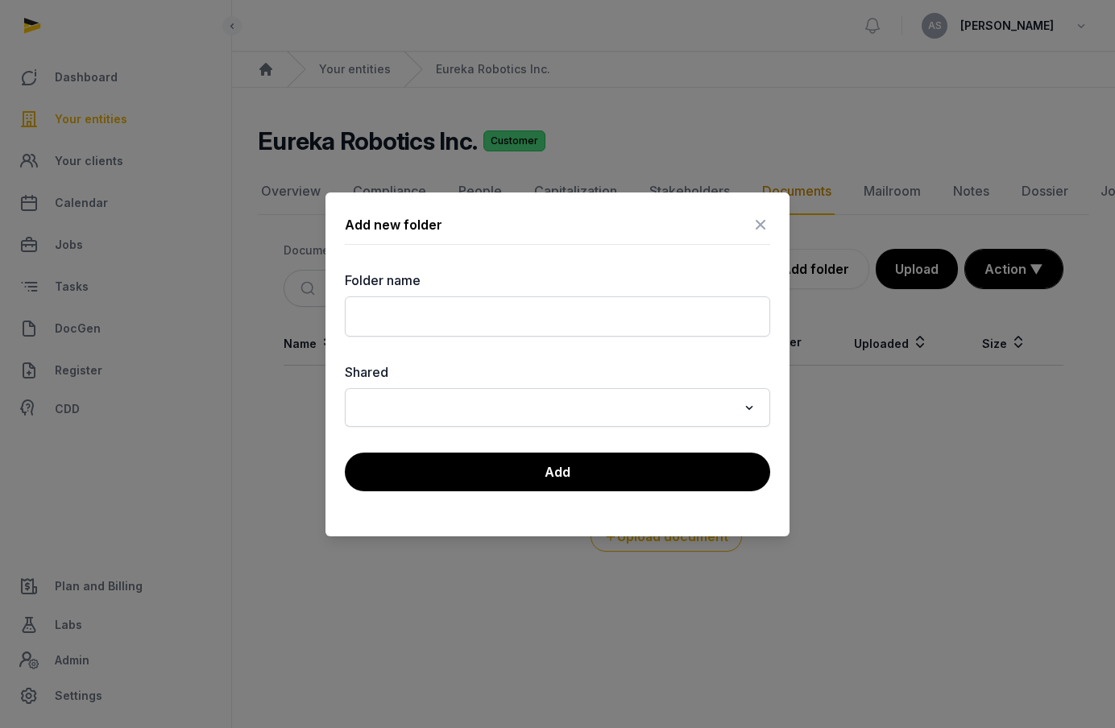
click at [756, 226] on icon at bounding box center [760, 225] width 19 height 26
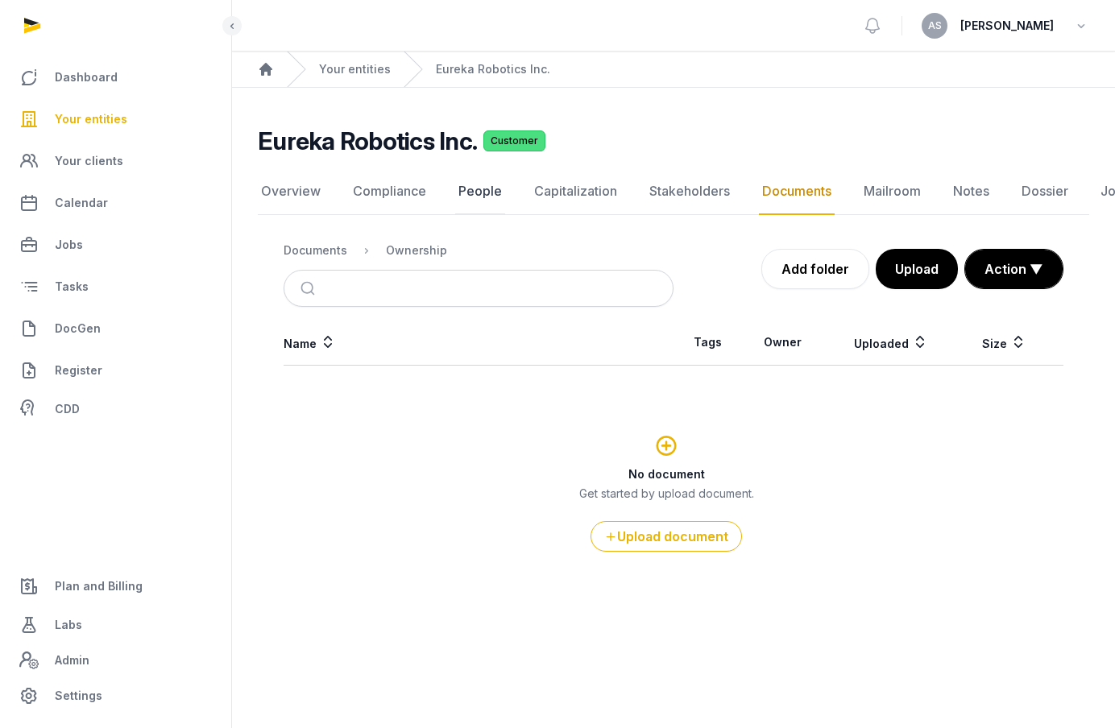
click at [476, 193] on link "People" at bounding box center [480, 191] width 50 height 47
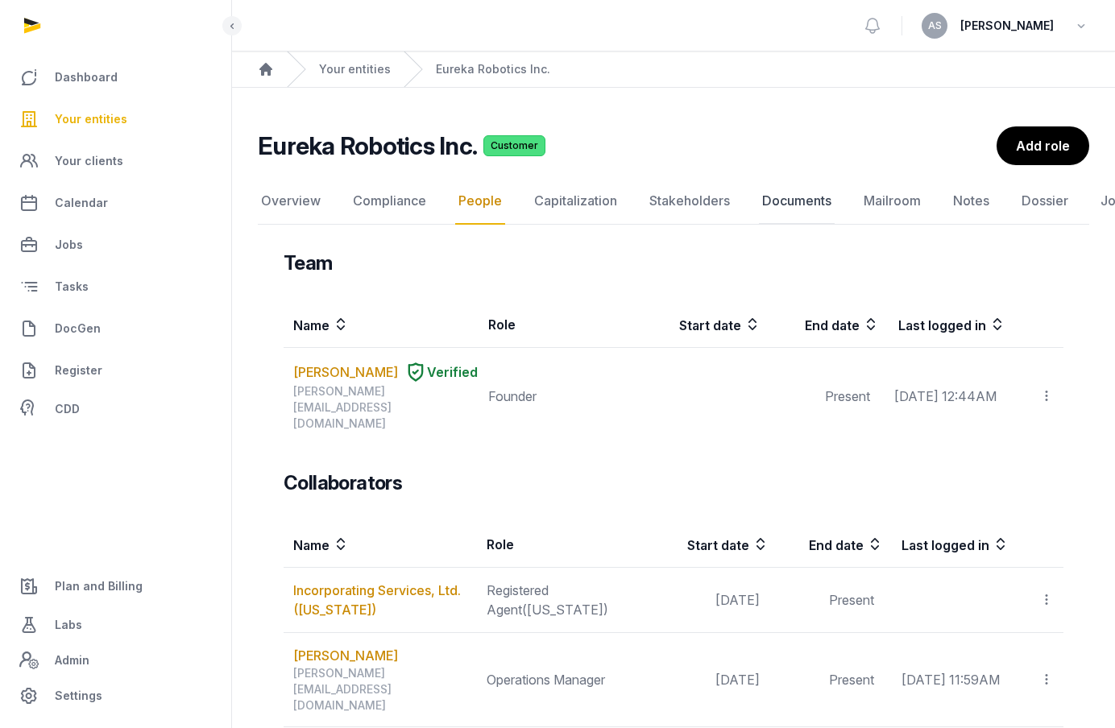
click at [784, 205] on link "Documents" at bounding box center [797, 201] width 76 height 47
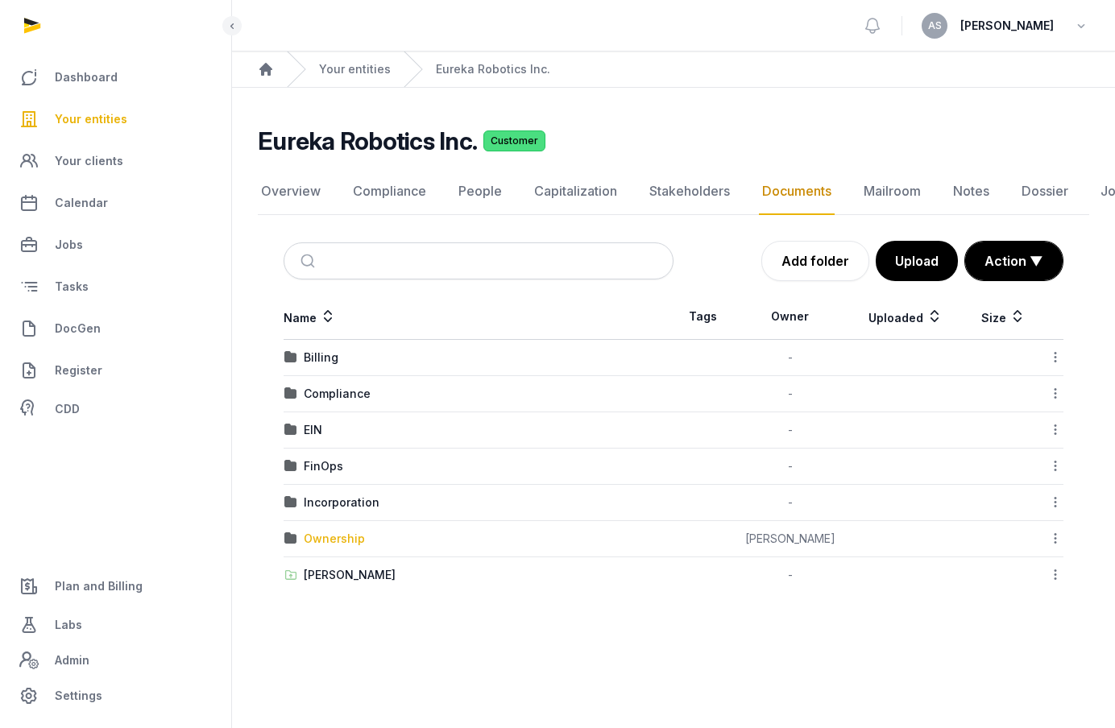
click at [333, 540] on div "Ownership" at bounding box center [334, 539] width 61 height 16
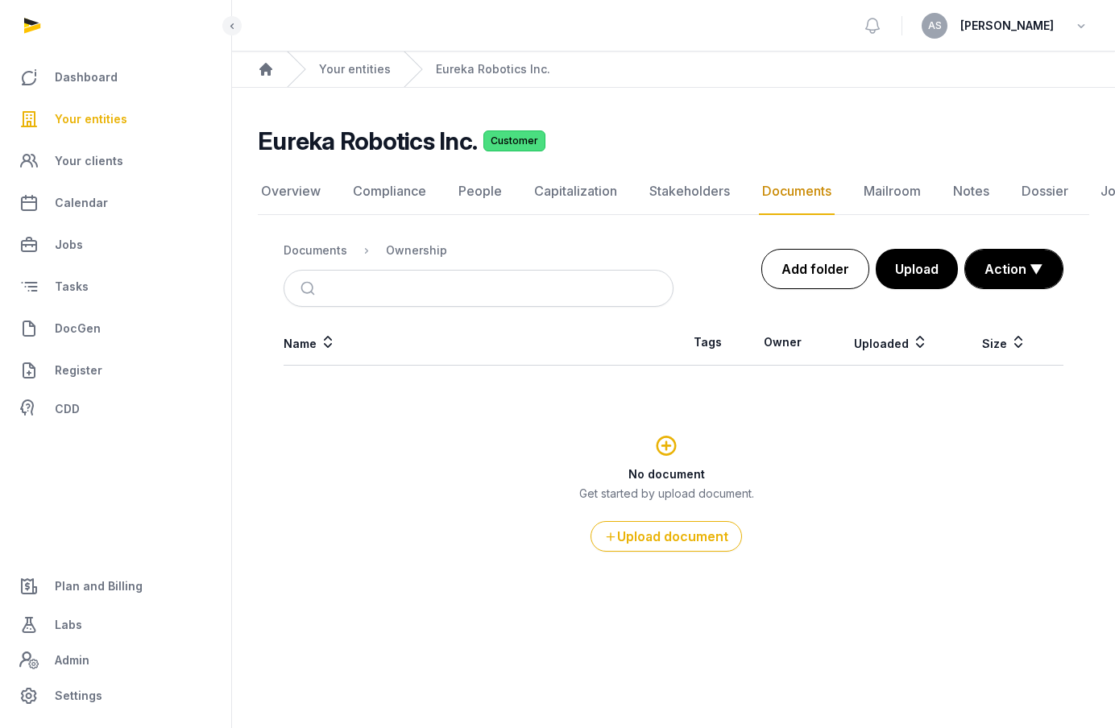
click at [814, 272] on link "Add folder" at bounding box center [815, 269] width 108 height 40
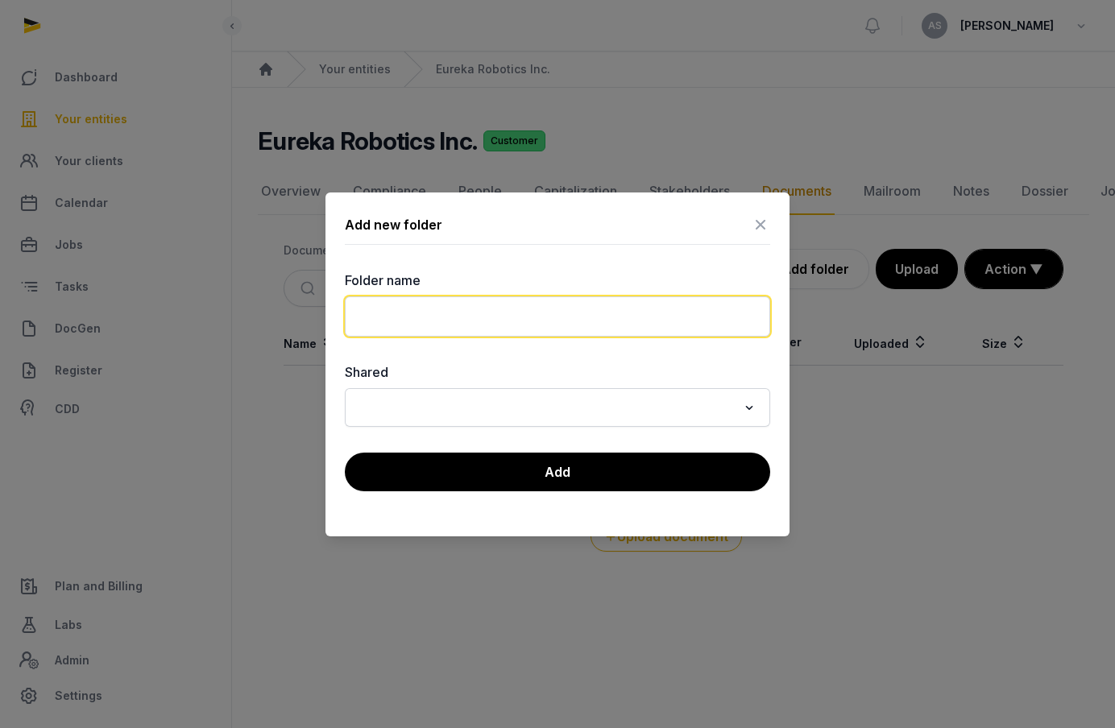
click at [518, 321] on input "text" at bounding box center [557, 316] width 425 height 40
type input "**********"
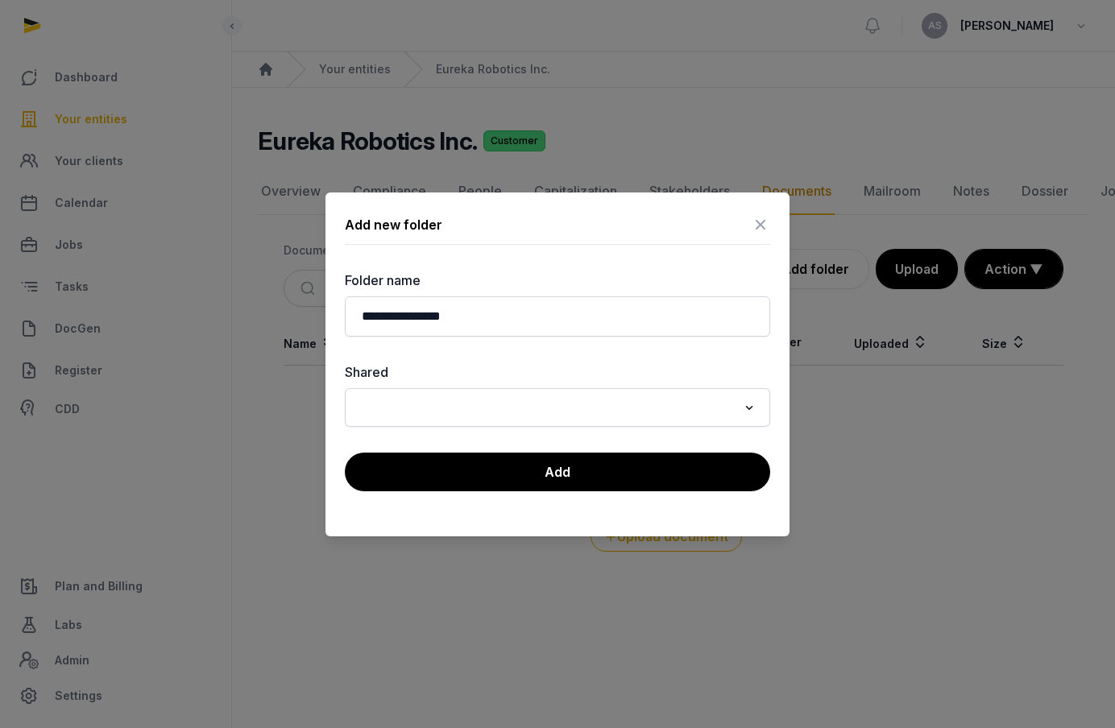
click at [508, 404] on input "Search for option" at bounding box center [545, 407] width 383 height 23
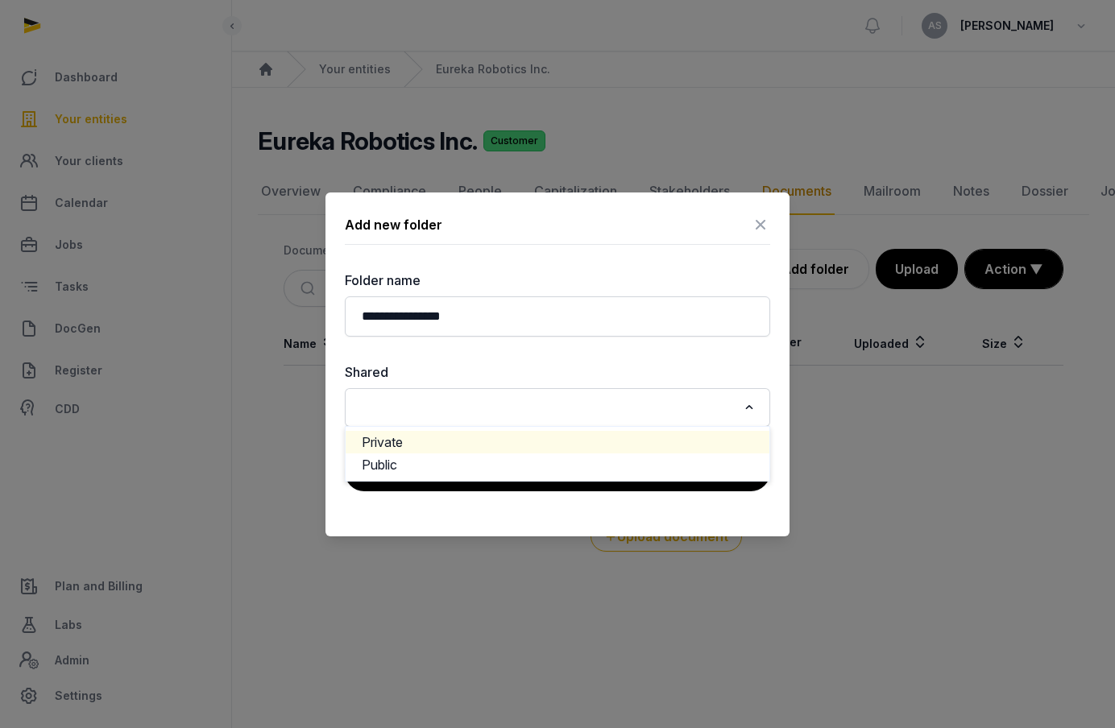
click at [495, 447] on li "Private" at bounding box center [558, 442] width 424 height 23
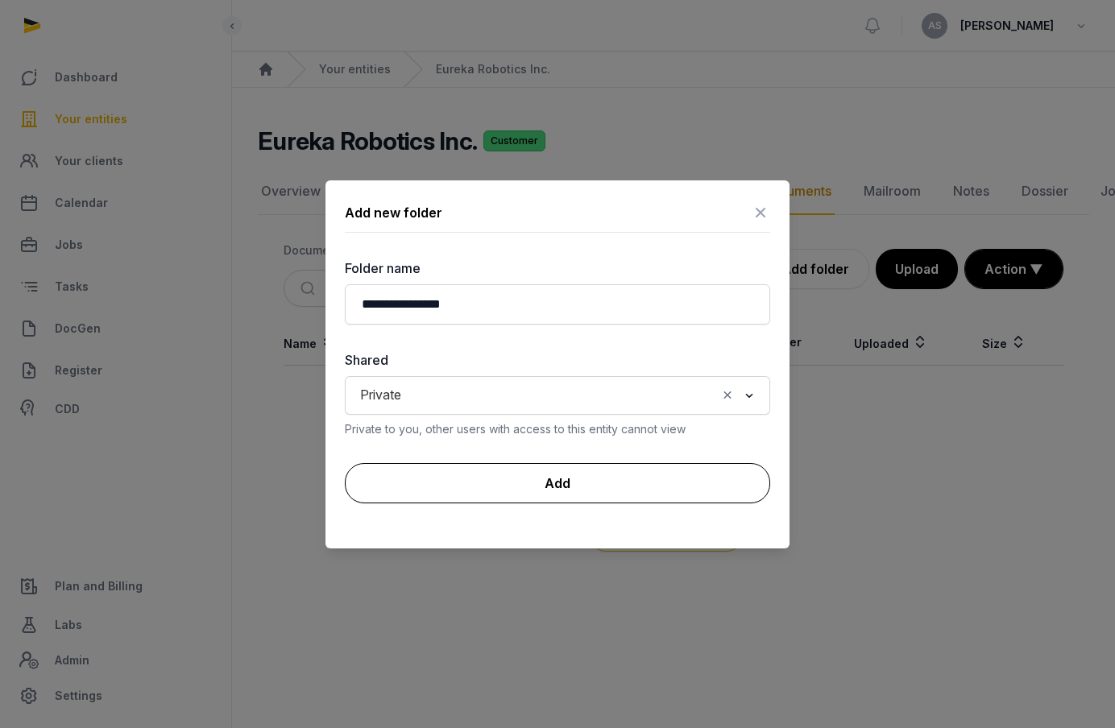
click at [515, 490] on button "Add" at bounding box center [557, 483] width 425 height 40
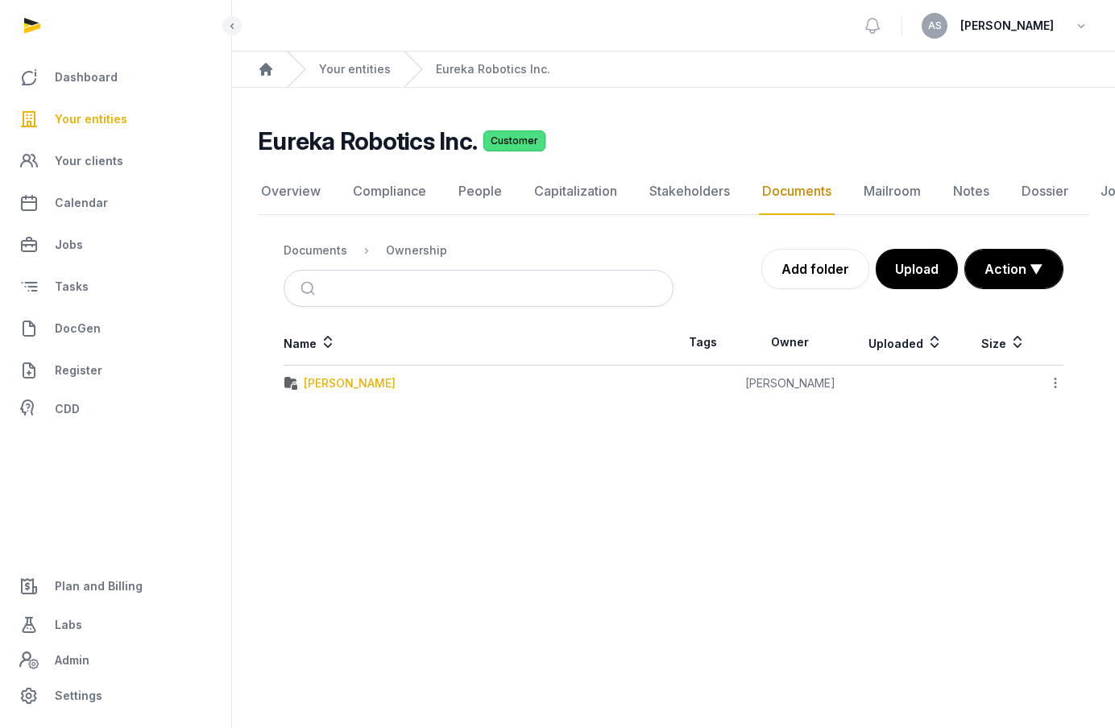
click at [376, 382] on div "Quang Cuong Pham" at bounding box center [350, 383] width 92 height 16
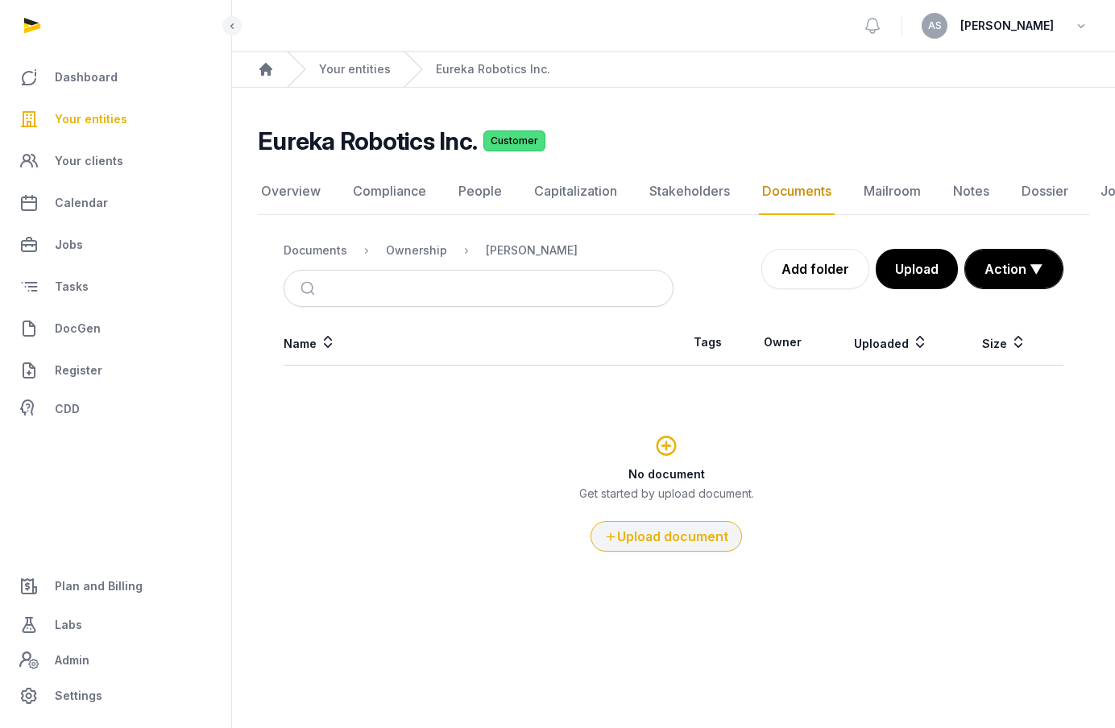
click at [661, 538] on button "Upload document" at bounding box center [665, 536] width 151 height 31
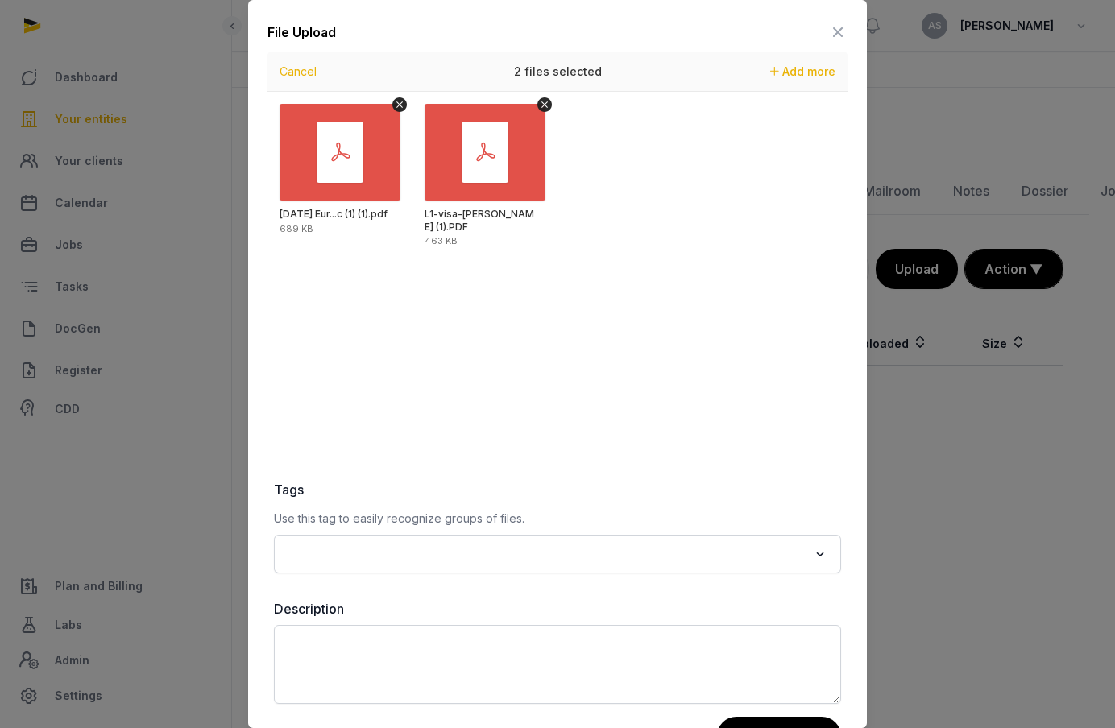
scroll to position [60, 0]
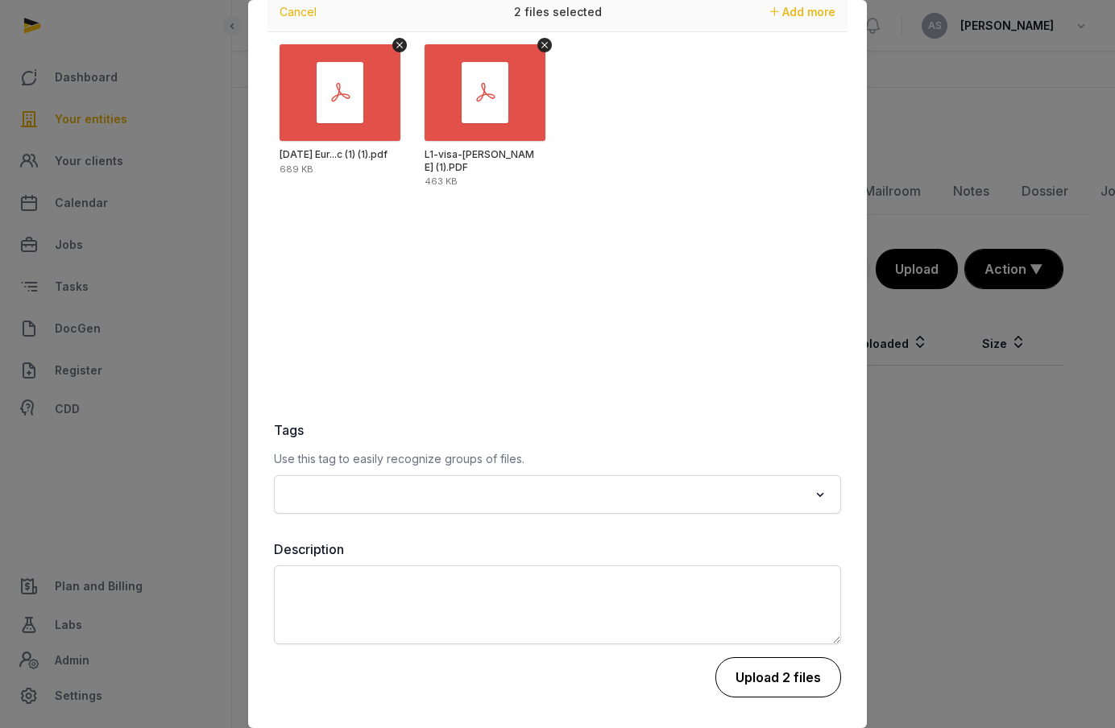
click at [770, 677] on button "Upload 2 files" at bounding box center [778, 677] width 126 height 40
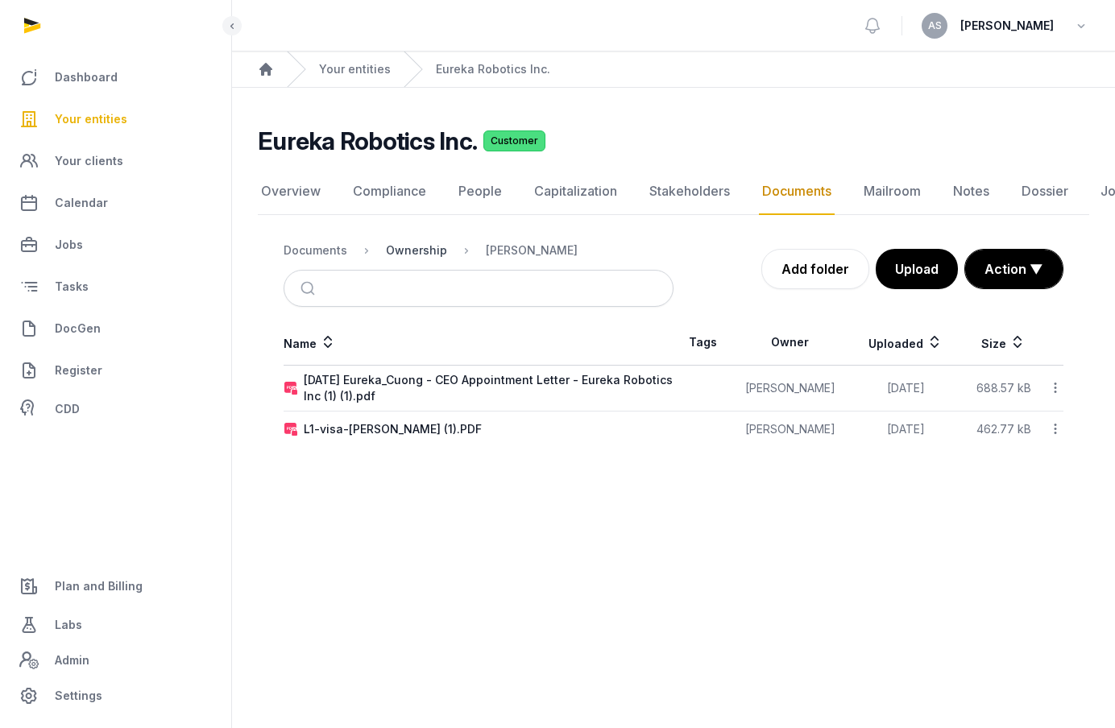
click at [423, 253] on div "Ownership" at bounding box center [416, 250] width 61 height 16
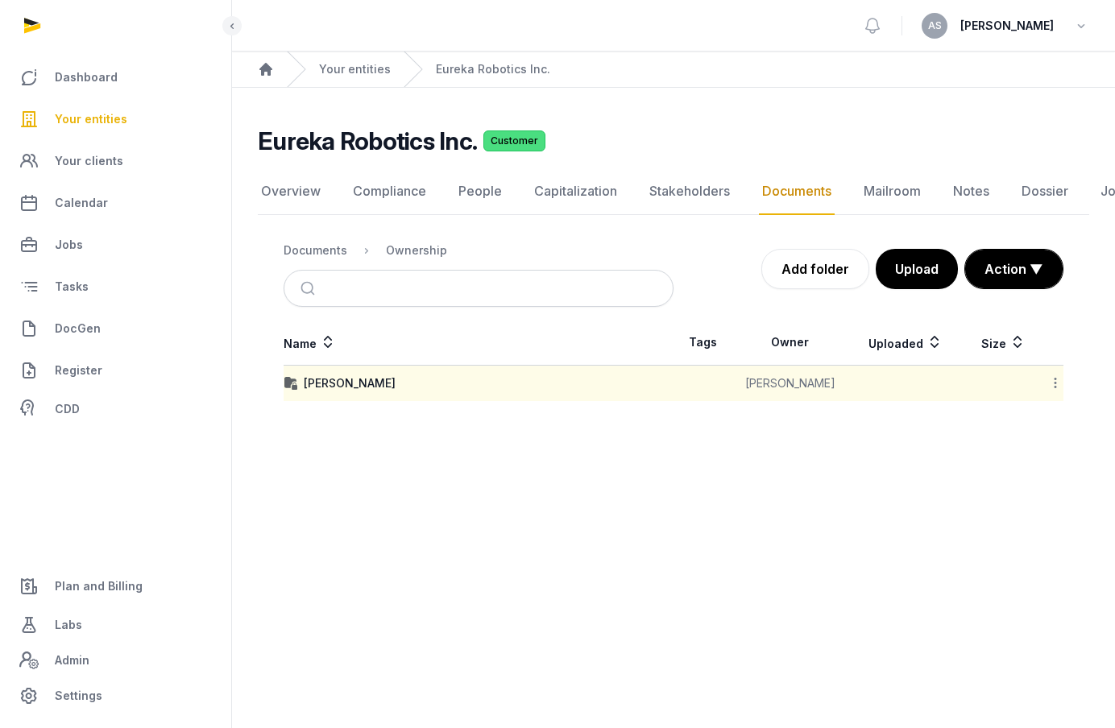
click at [118, 122] on span "Your entities" at bounding box center [91, 119] width 72 height 19
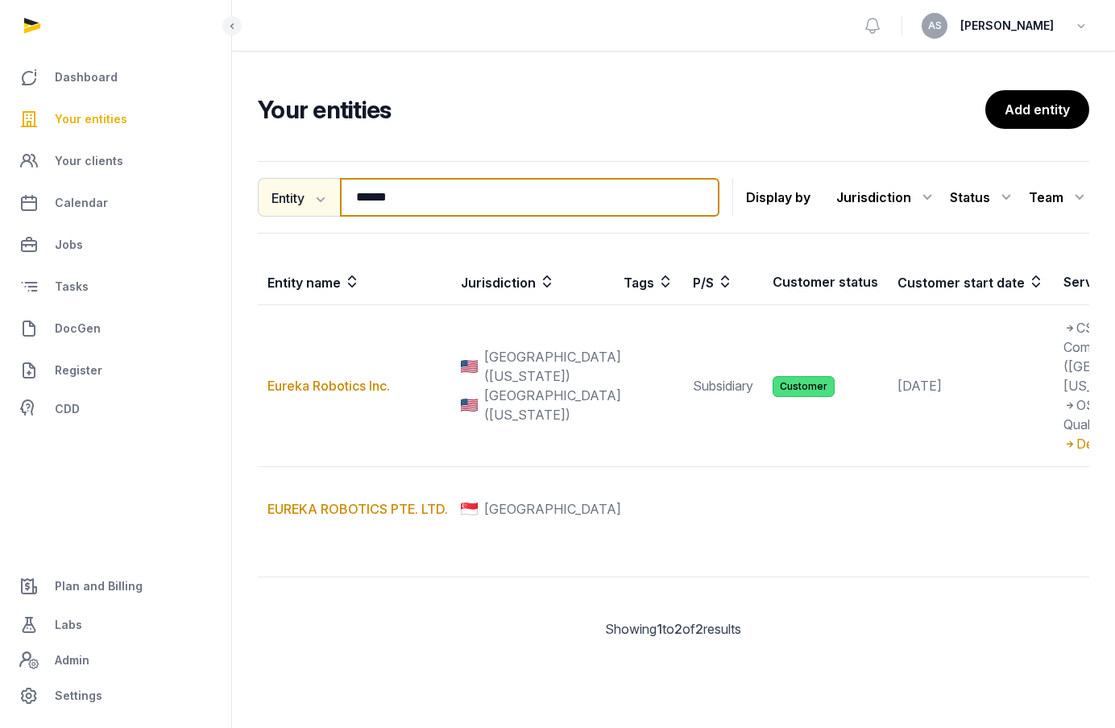
drag, startPoint x: 433, startPoint y: 213, endPoint x: 306, endPoint y: 183, distance: 130.9
click at [306, 182] on div "Entity Entity People Tags Services ****** Search" at bounding box center [489, 197] width 462 height 39
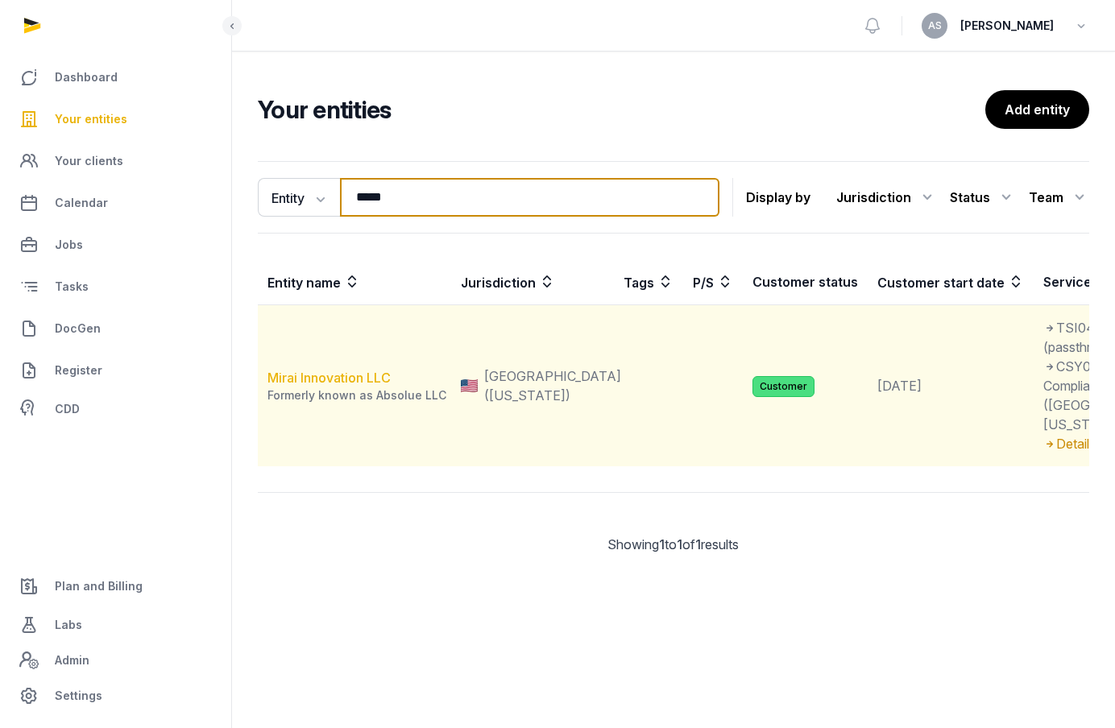
type input "*****"
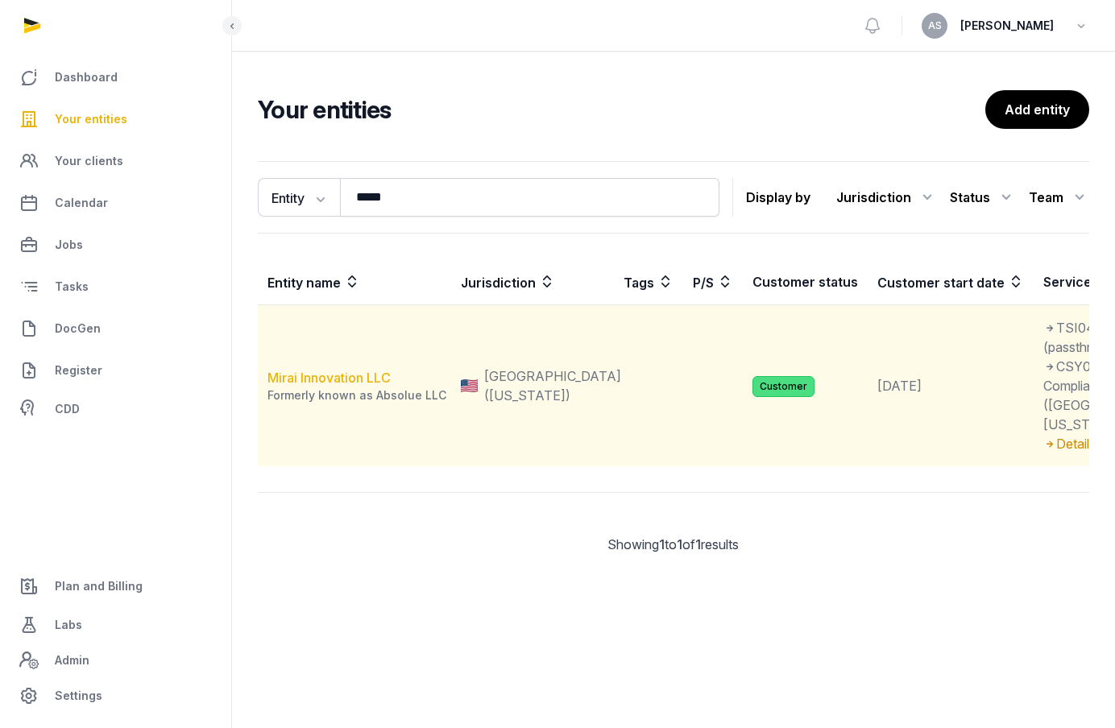
click at [343, 386] on link "Mirai Innovation LLC" at bounding box center [328, 378] width 123 height 16
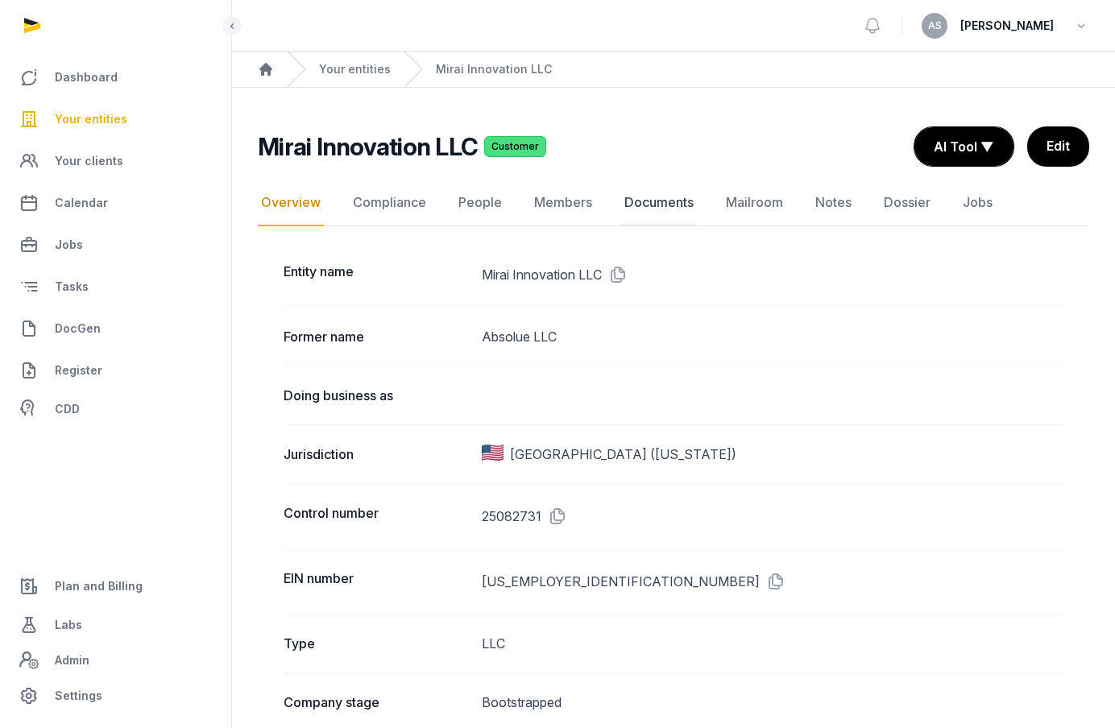
click at [640, 208] on link "Documents" at bounding box center [659, 203] width 76 height 47
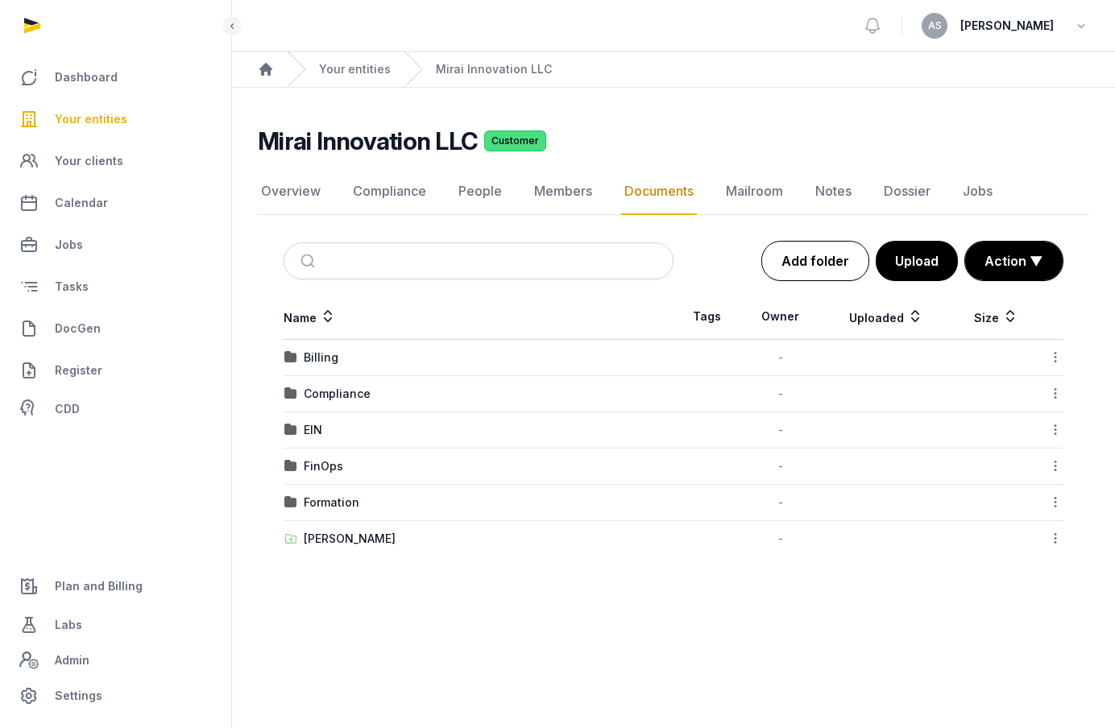
click at [808, 261] on link "Add folder" at bounding box center [815, 261] width 108 height 40
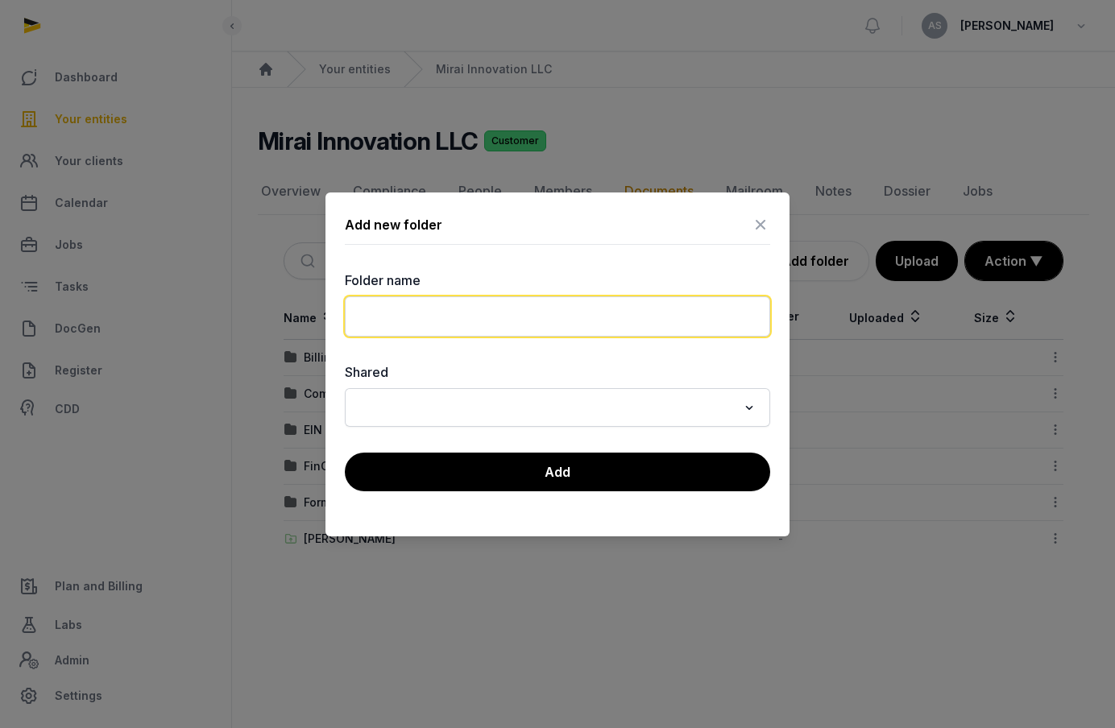
click at [594, 311] on input "text" at bounding box center [557, 316] width 425 height 40
type input "*********"
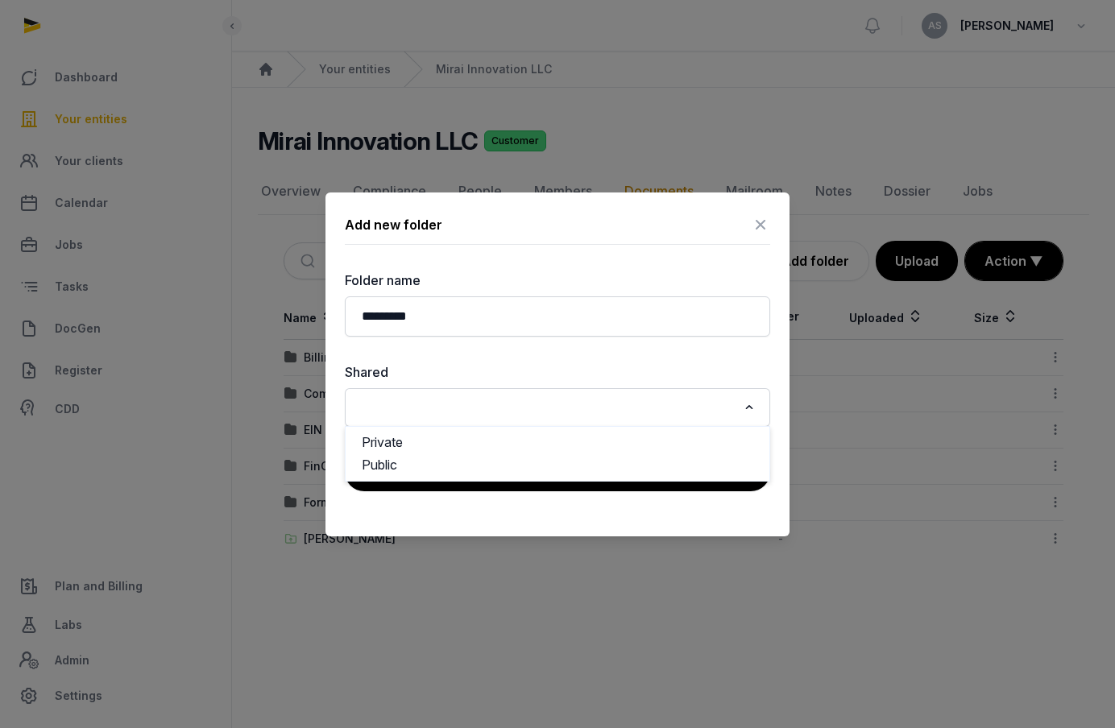
click at [615, 405] on input "Search for option" at bounding box center [545, 407] width 383 height 23
click at [596, 466] on li "Public" at bounding box center [558, 465] width 424 height 23
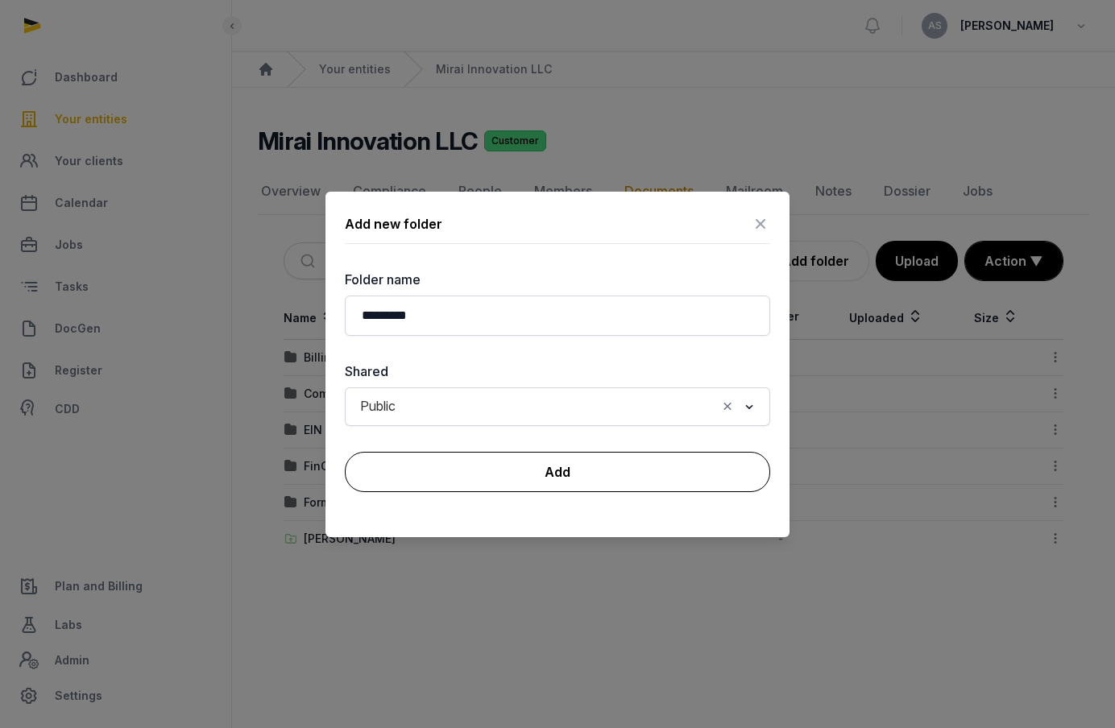
click at [597, 467] on button "Add" at bounding box center [557, 472] width 425 height 40
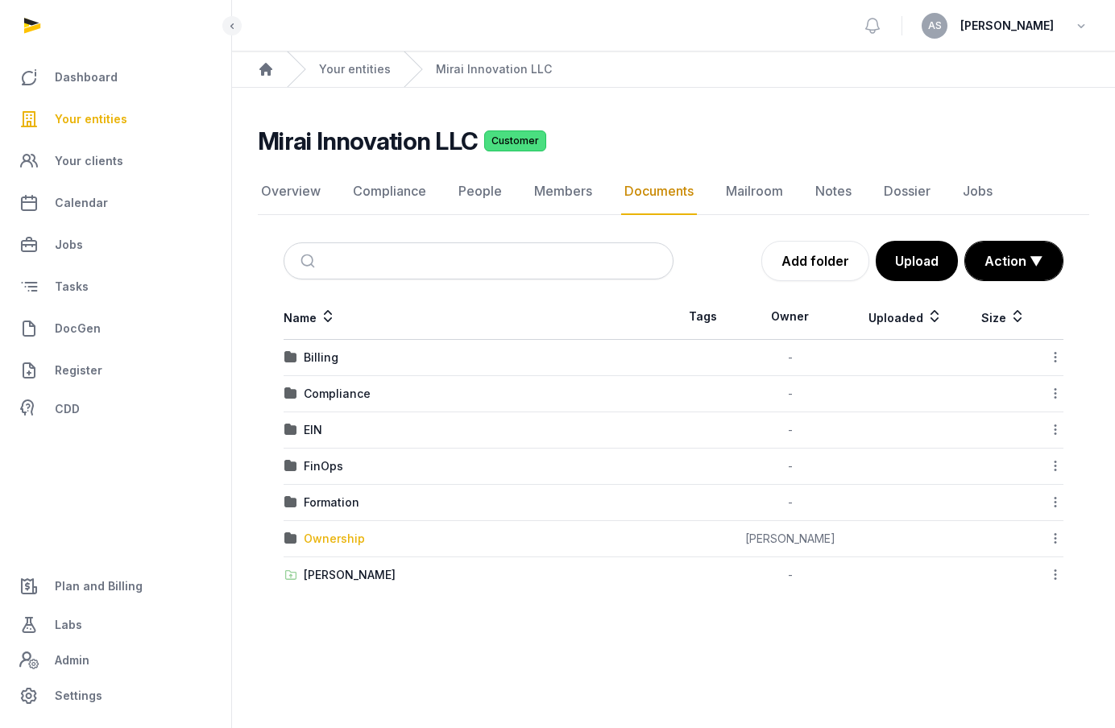
click at [339, 542] on div "Ownership" at bounding box center [334, 539] width 61 height 16
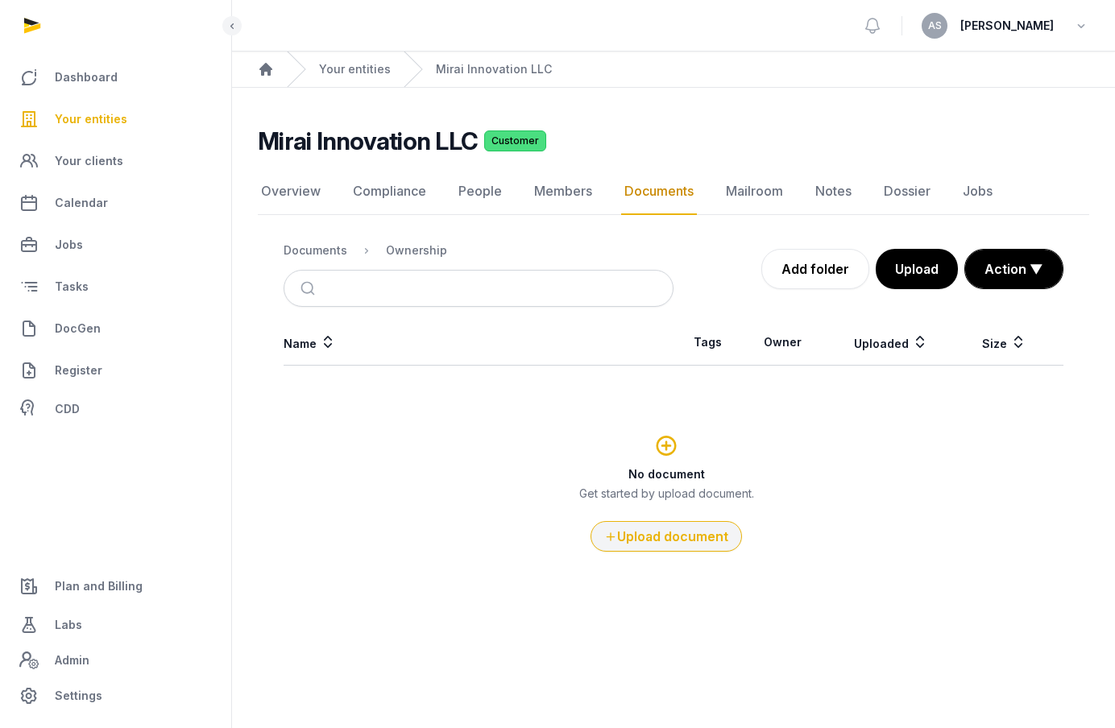
click at [710, 545] on button "Upload document" at bounding box center [665, 536] width 151 height 31
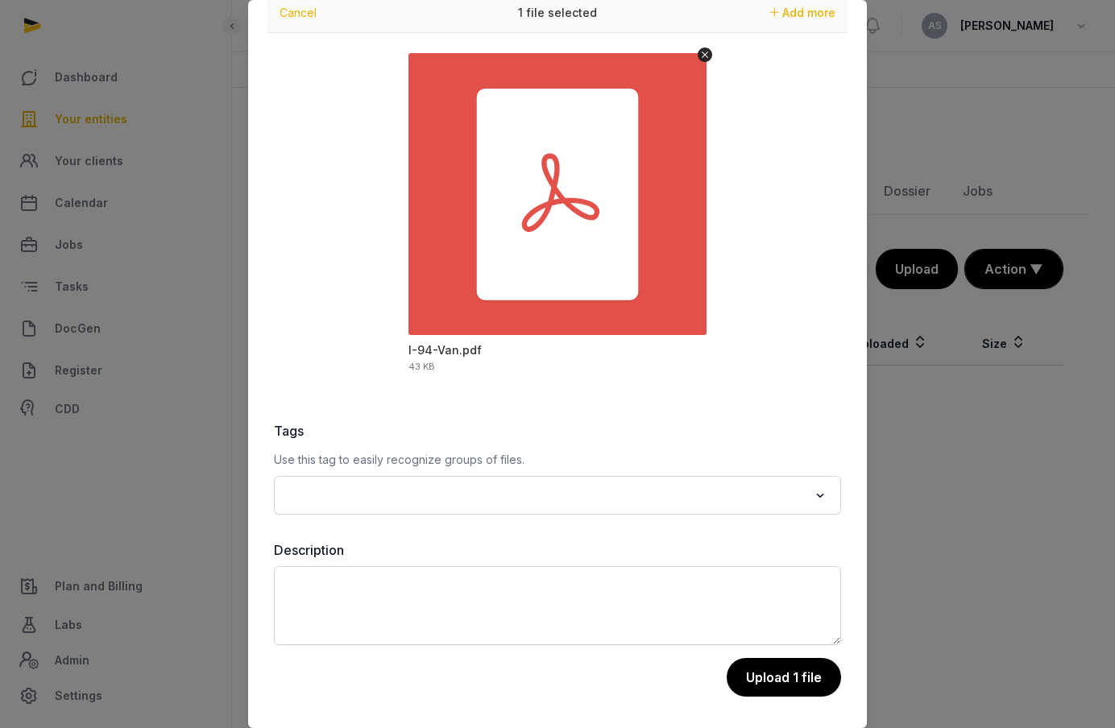
scroll to position [60, 0]
click at [780, 663] on button "Upload 1 file" at bounding box center [783, 677] width 116 height 40
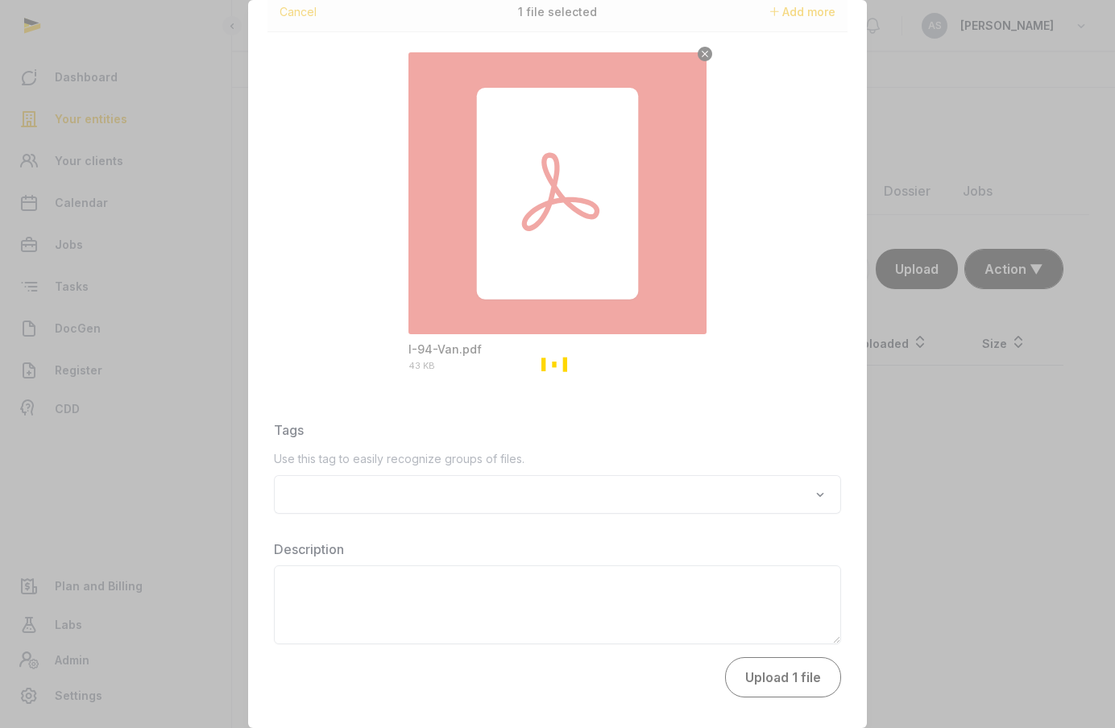
click at [780, 663] on div "Loading" at bounding box center [557, 364] width 1115 height 728
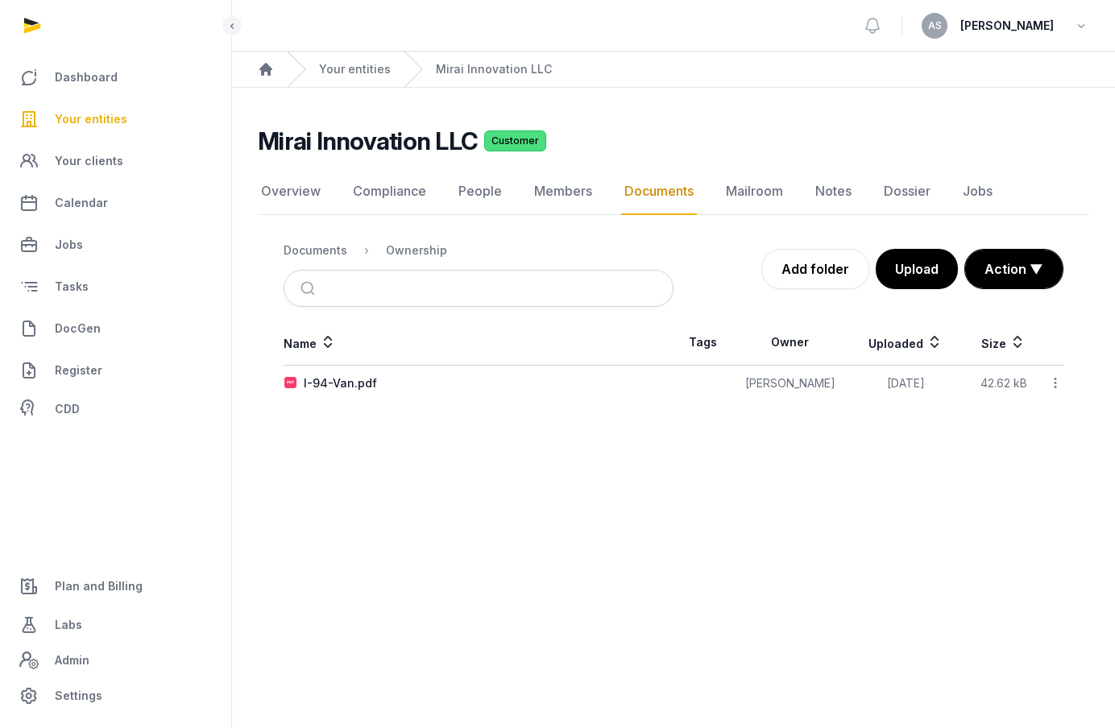
click at [478, 470] on main "Open sidebar AS Anna Santos Home Your entities Mirai Innovation LLC Mirai Innov…" at bounding box center [557, 364] width 1115 height 728
click at [325, 260] on nav "Documents Ownership" at bounding box center [479, 250] width 390 height 39
click at [324, 244] on div "Documents" at bounding box center [316, 250] width 64 height 16
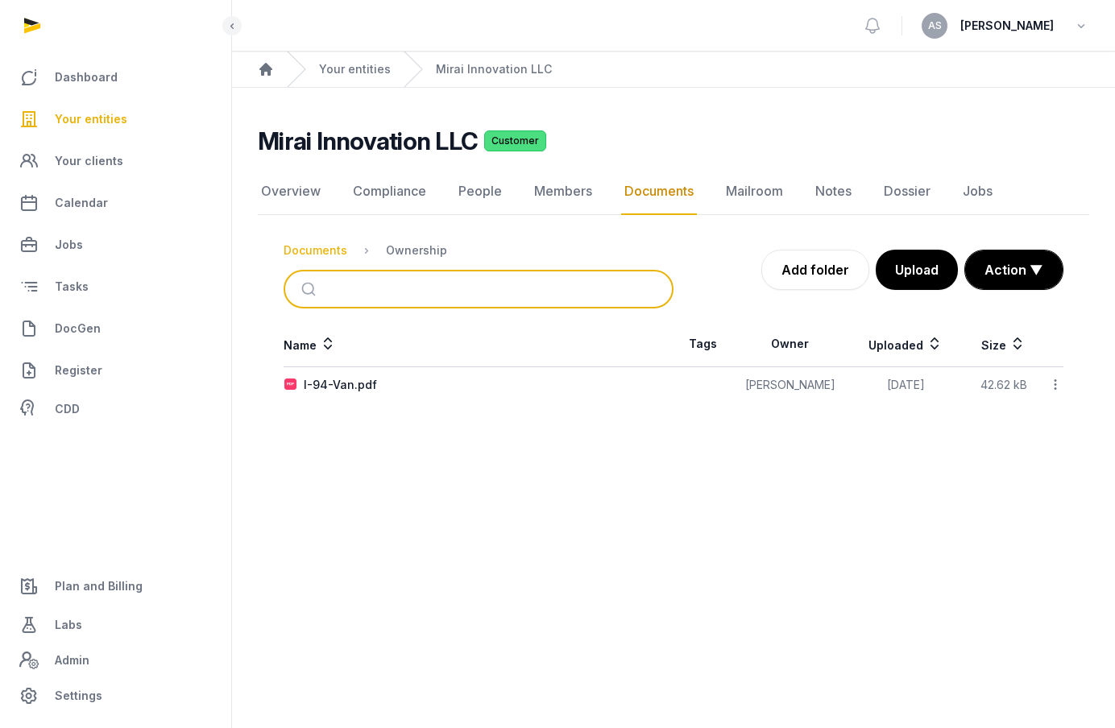
click at [324, 271] on button "submit" at bounding box center [311, 288] width 38 height 35
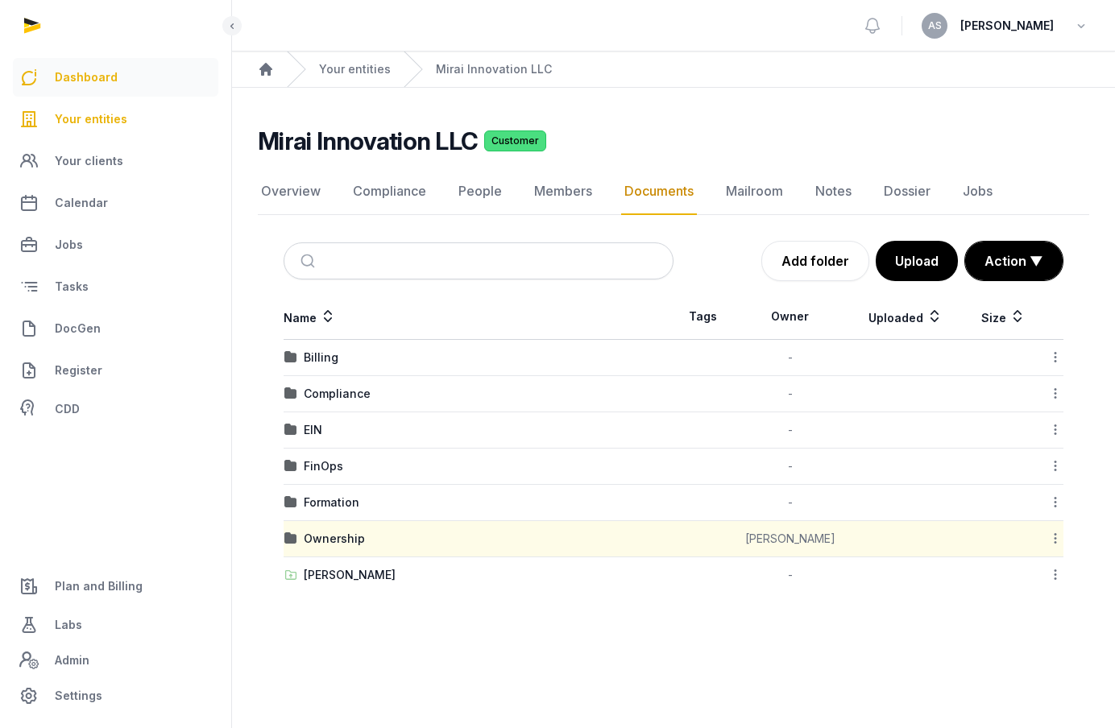
click at [106, 95] on link "Dashboard" at bounding box center [115, 77] width 205 height 39
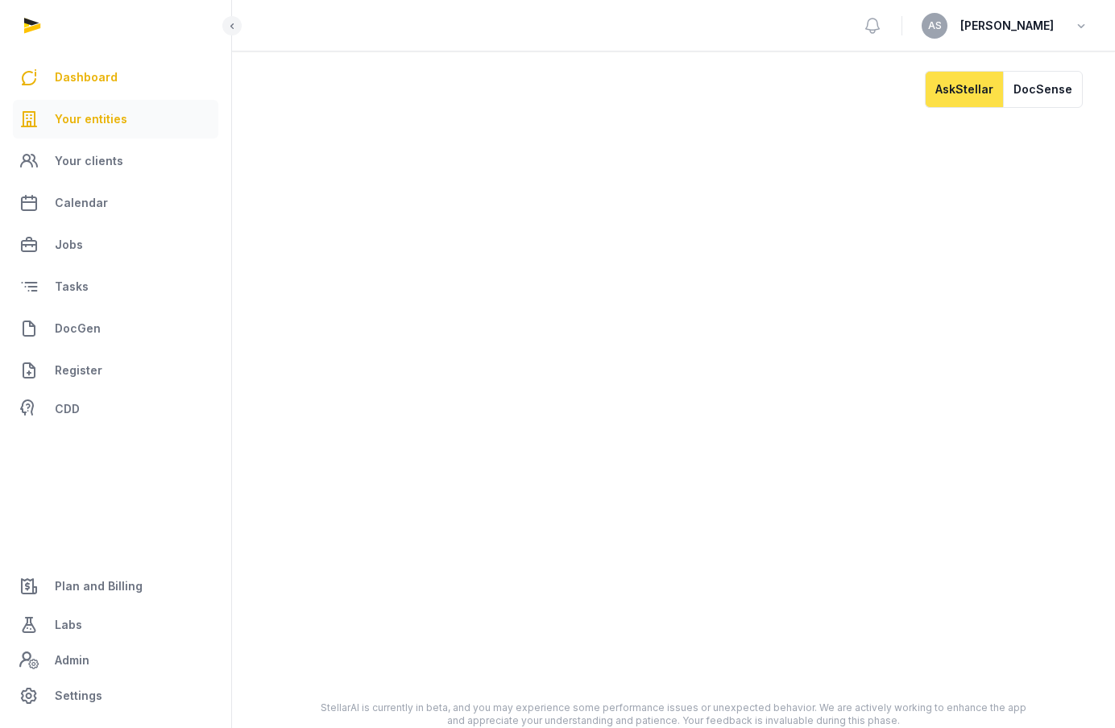
click at [95, 127] on span "Your entities" at bounding box center [91, 119] width 72 height 19
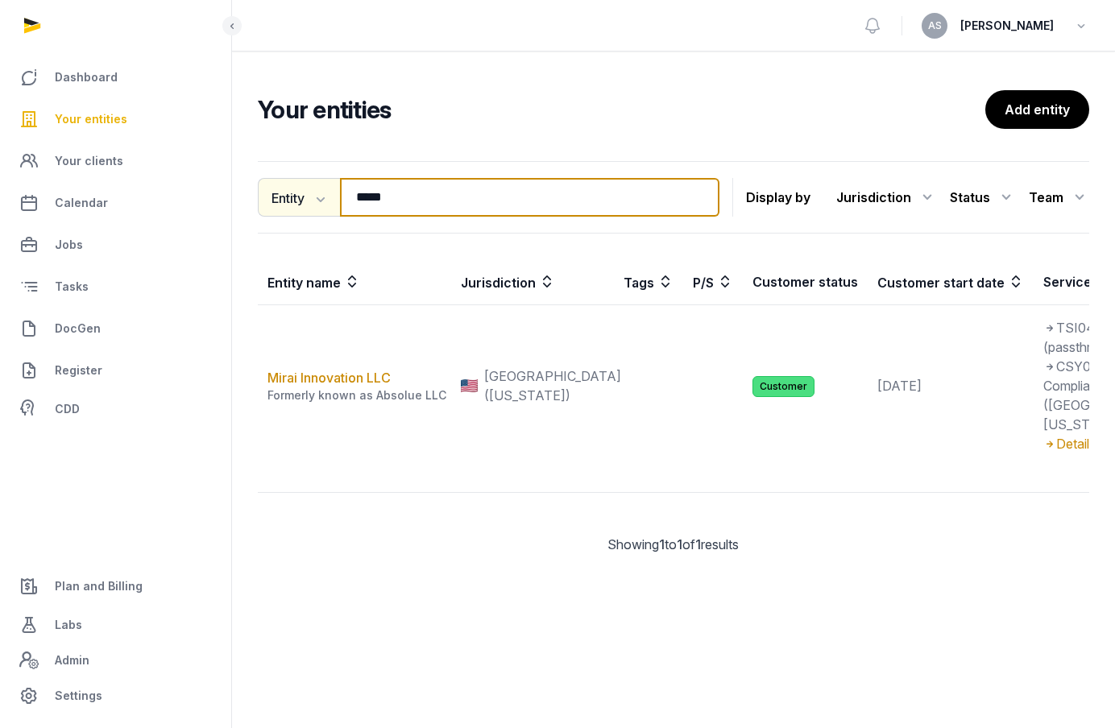
drag, startPoint x: 446, startPoint y: 200, endPoint x: 292, endPoint y: 200, distance: 154.7
click at [292, 200] on div "Entity Entity People Tags Services ***** Search" at bounding box center [489, 197] width 462 height 39
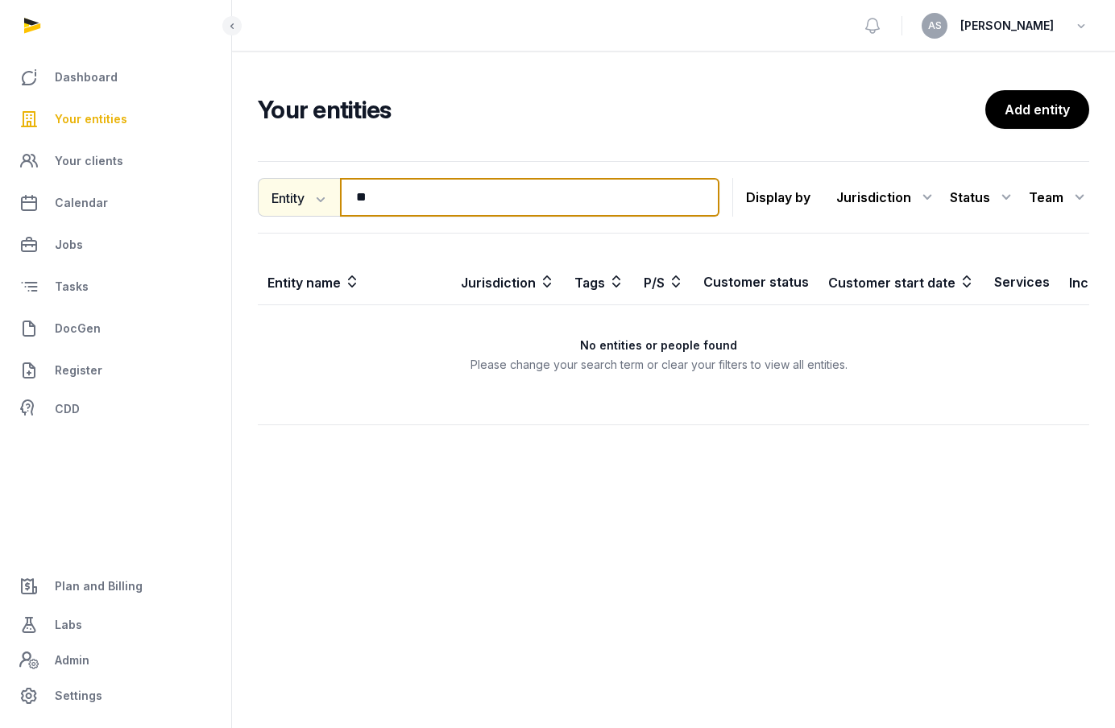
type input "*"
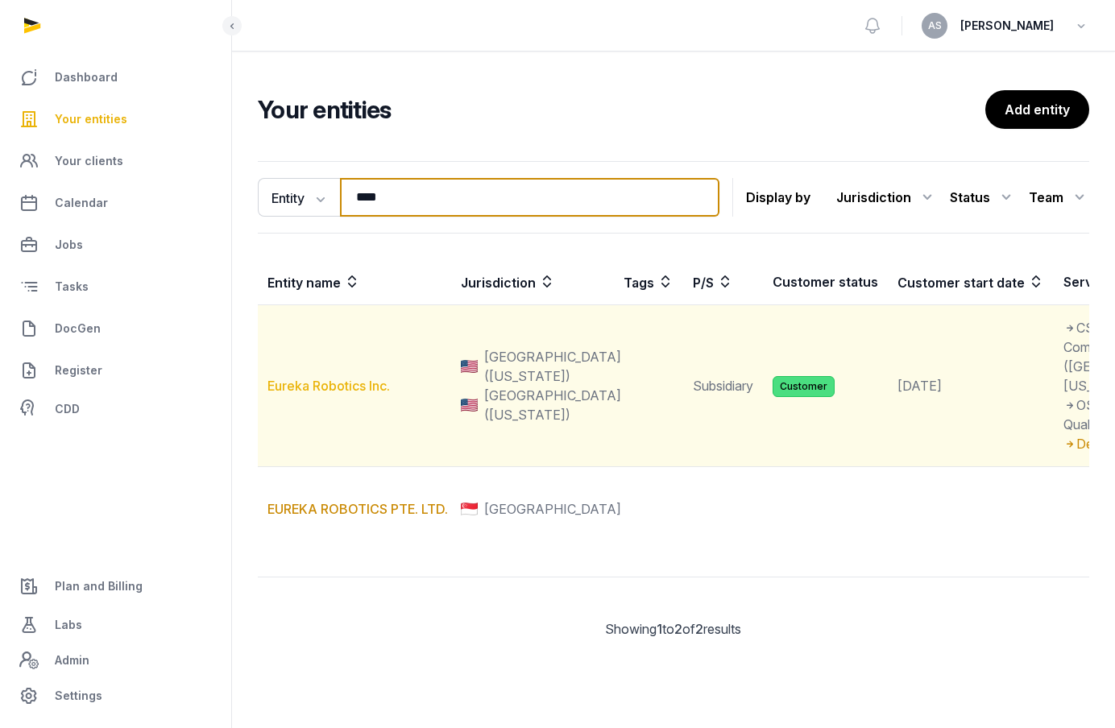
type input "****"
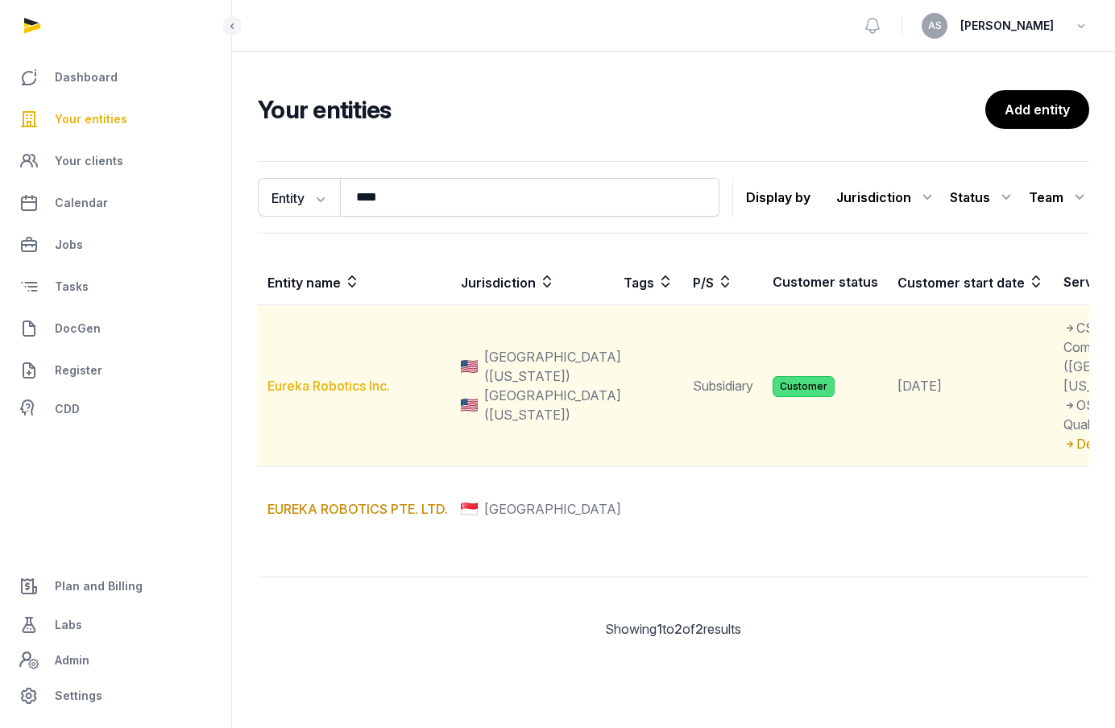
click at [350, 394] on link "Eureka Robotics Inc." at bounding box center [328, 386] width 122 height 16
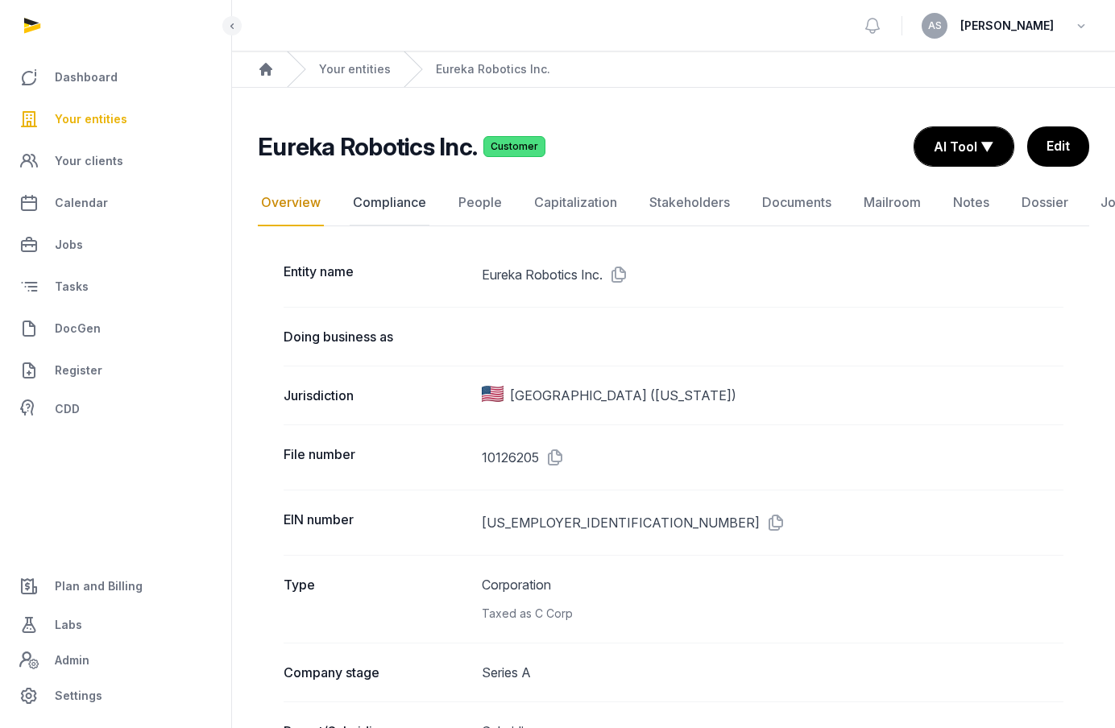
click at [378, 209] on link "Compliance" at bounding box center [390, 203] width 80 height 47
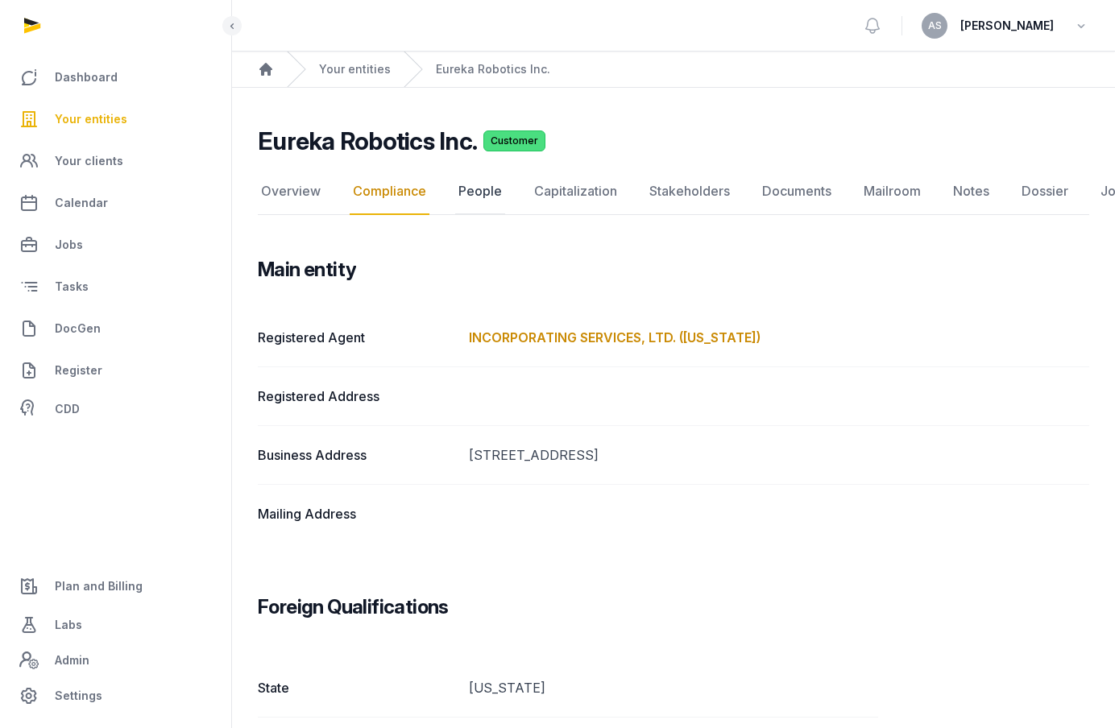
click at [474, 179] on link "People" at bounding box center [480, 191] width 50 height 47
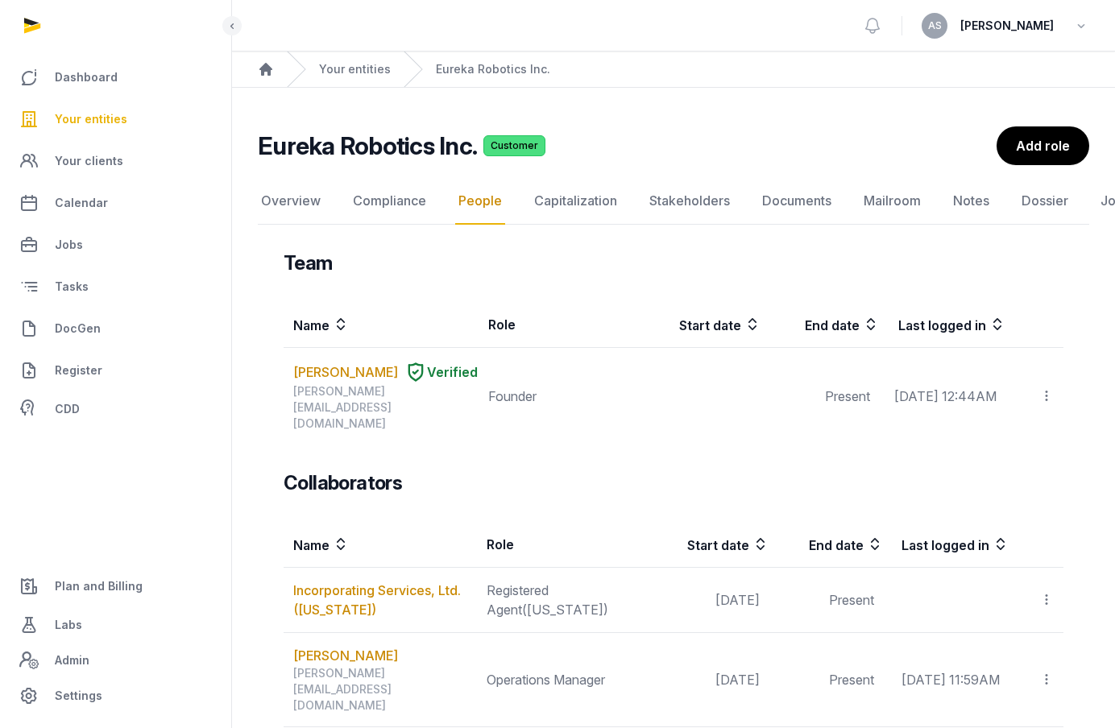
scroll to position [9, 0]
